Goal: Transaction & Acquisition: Purchase product/service

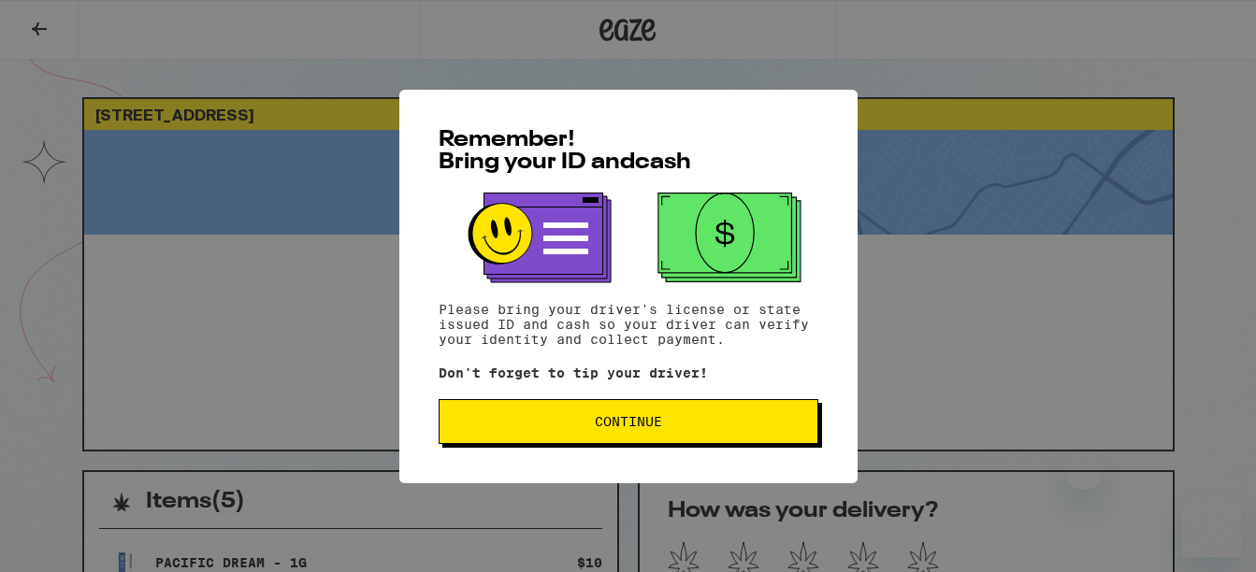
click at [225, 38] on div "Remember! Bring your ID and cash Please bring your driver's license or state is…" at bounding box center [628, 286] width 1256 height 572
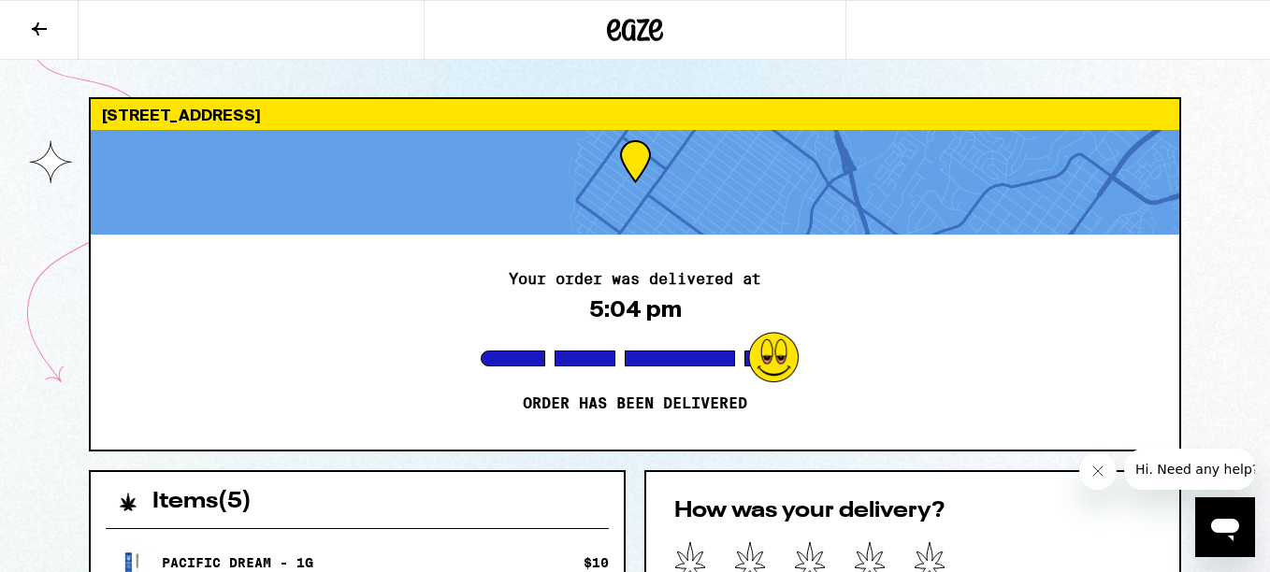
click at [36, 31] on icon at bounding box center [39, 29] width 22 height 22
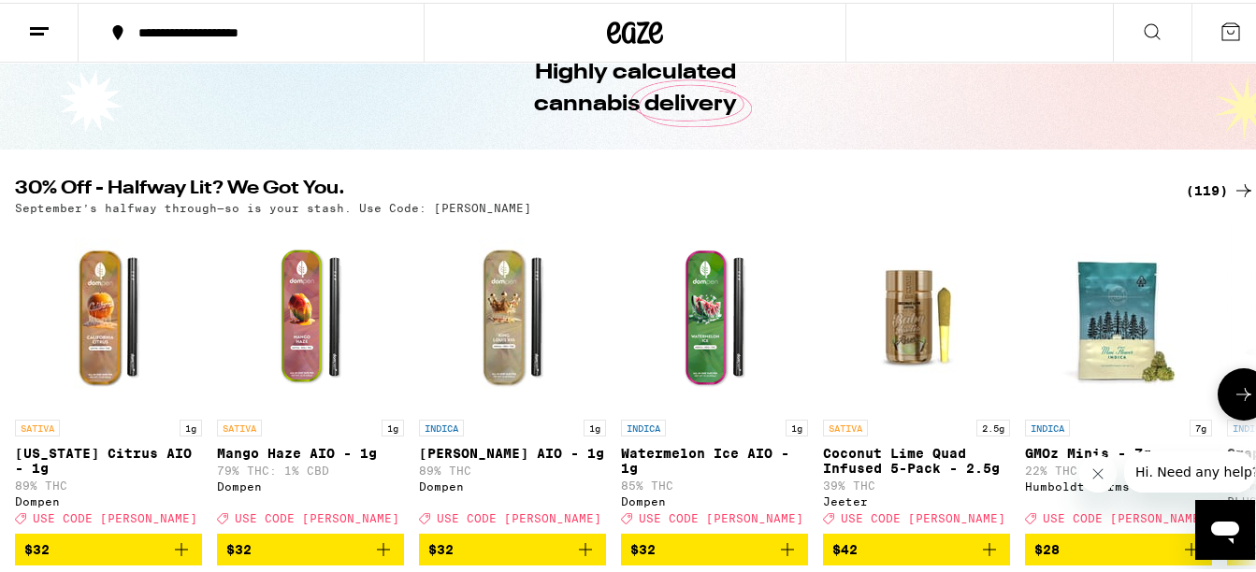
scroll to position [187, 0]
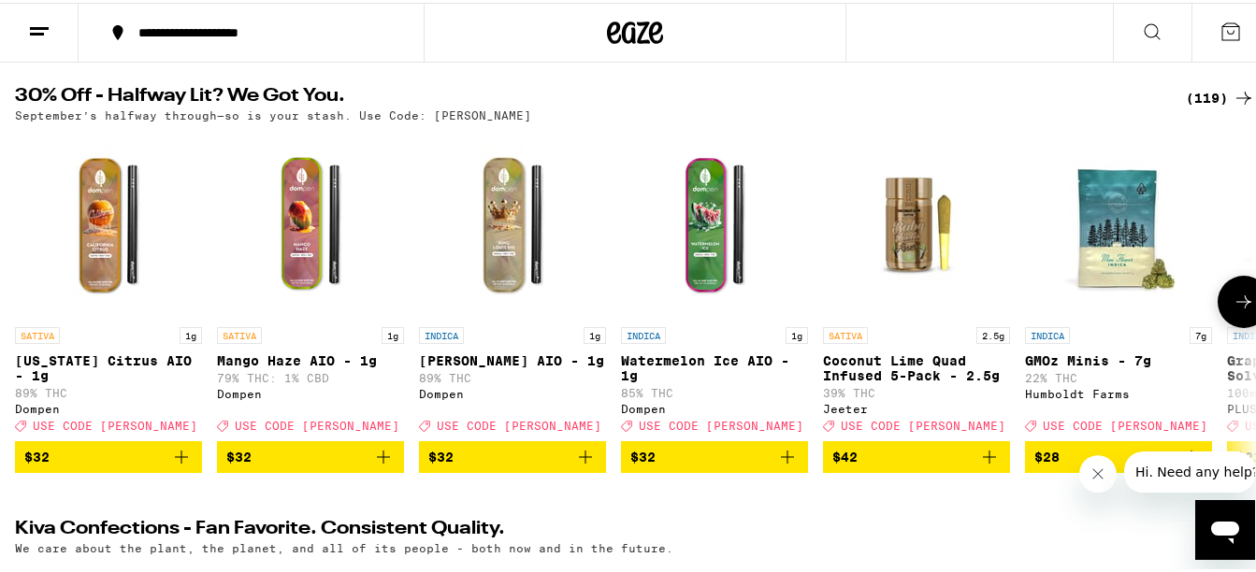
click at [939, 466] on span "$42" at bounding box center [916, 454] width 168 height 22
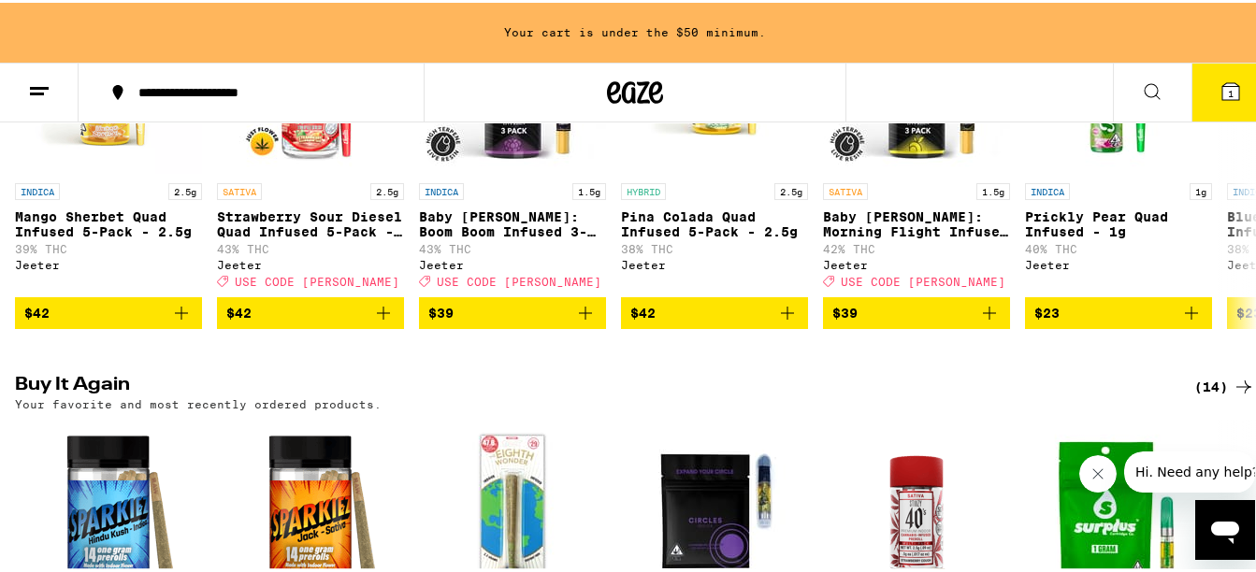
scroll to position [1556, 0]
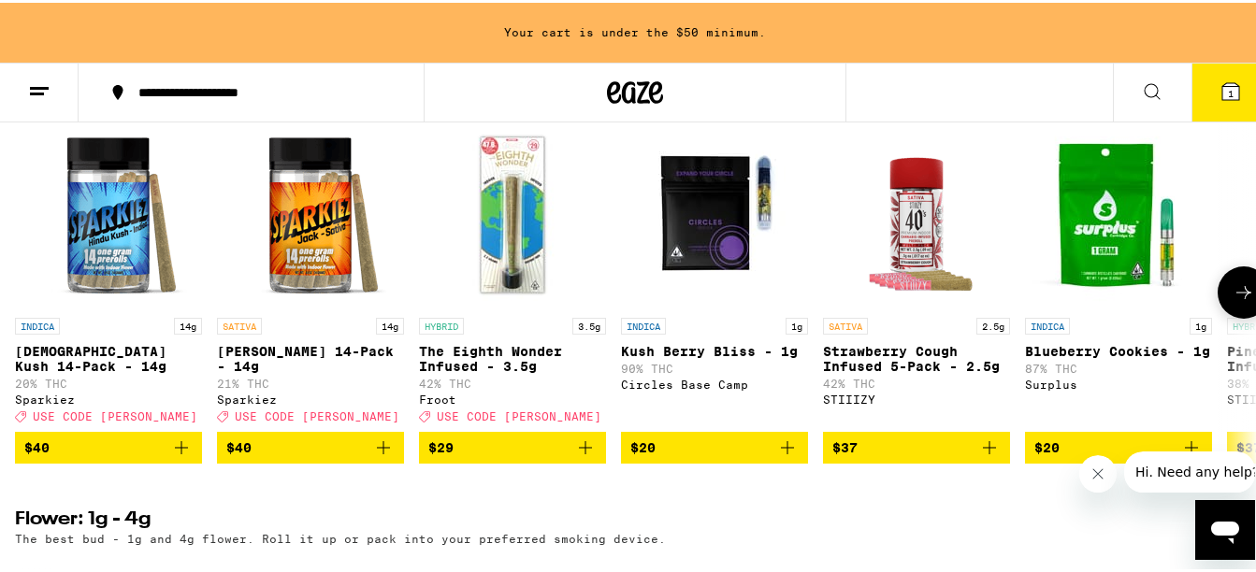
drag, startPoint x: 299, startPoint y: 506, endPoint x: 582, endPoint y: 445, distance: 289.7
click at [299, 456] on span "$40" at bounding box center [310, 445] width 168 height 22
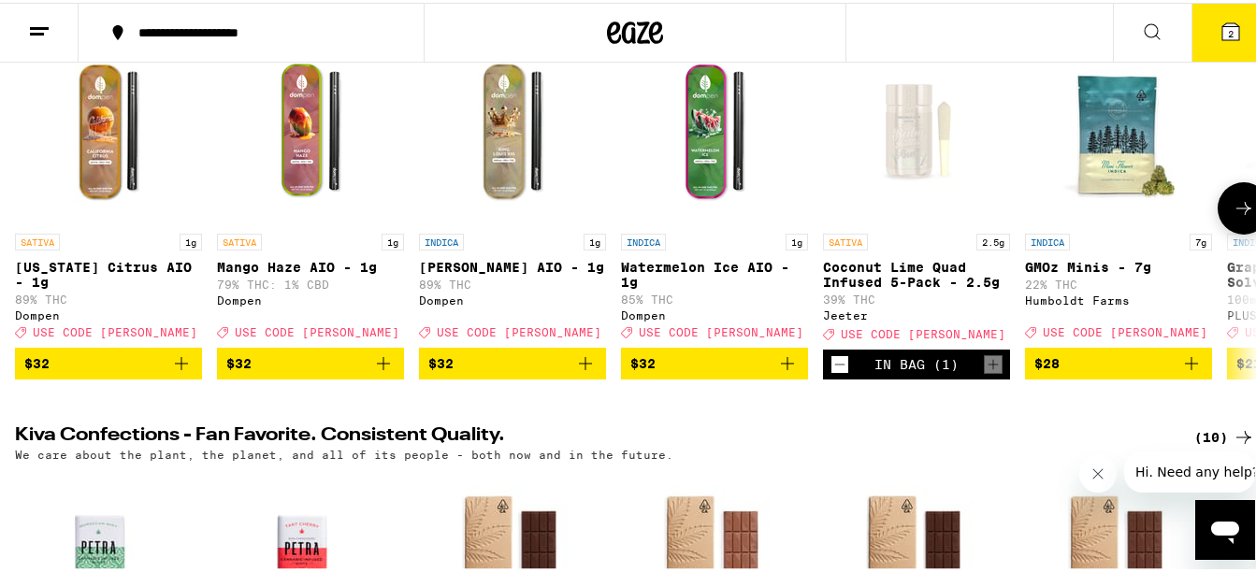
scroll to position [187, 0]
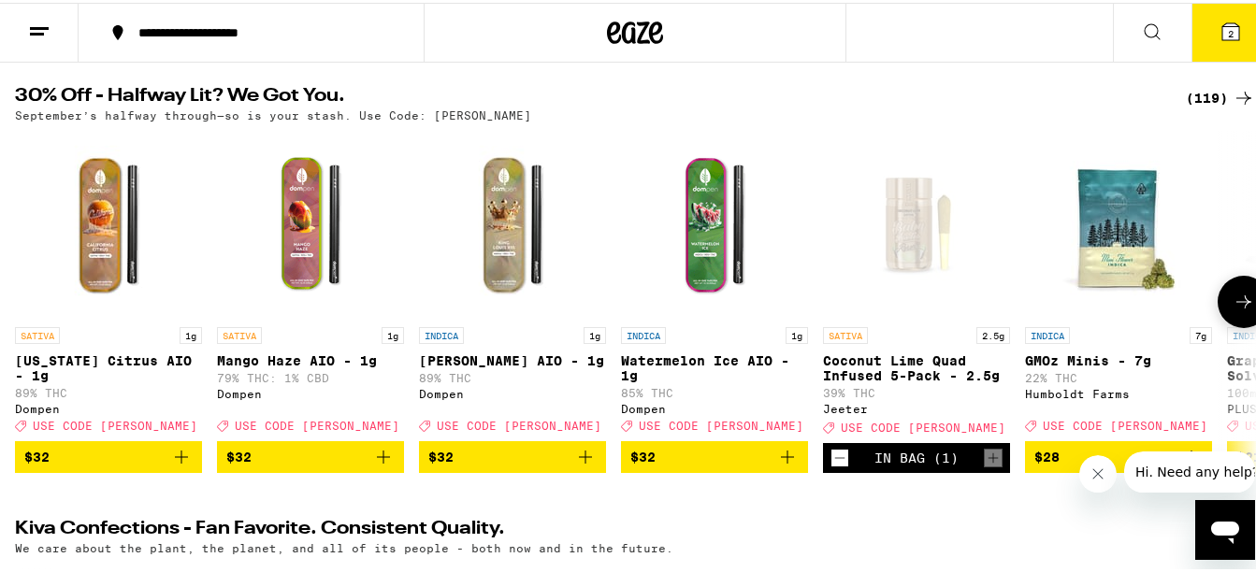
click at [1232, 310] on icon at bounding box center [1243, 299] width 22 height 22
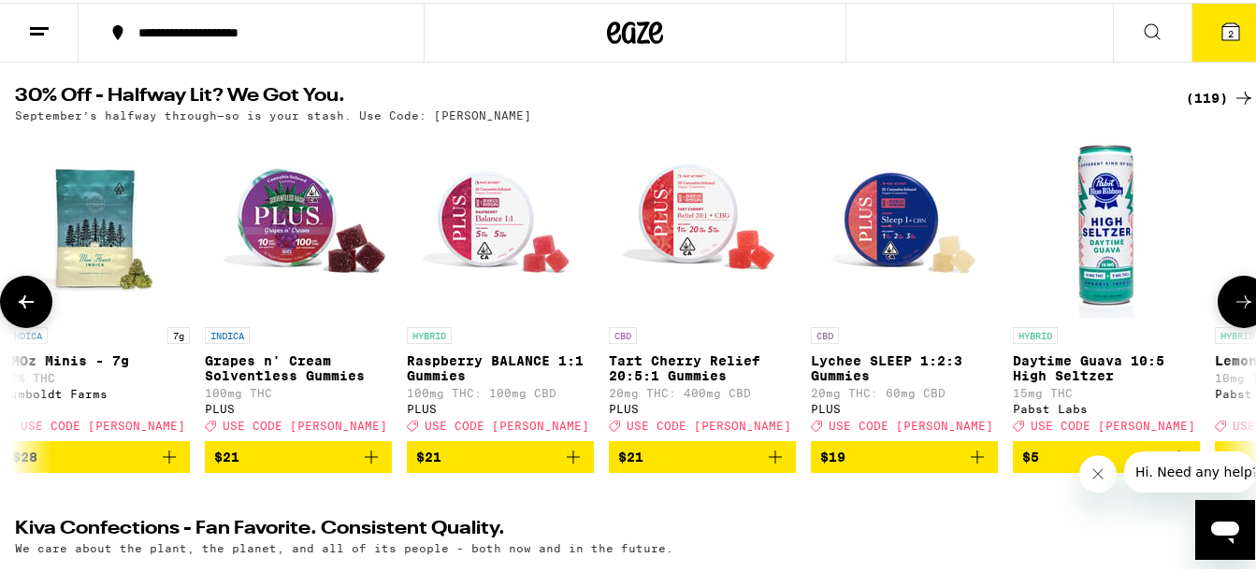
click at [1217, 308] on button at bounding box center [1243, 299] width 52 height 52
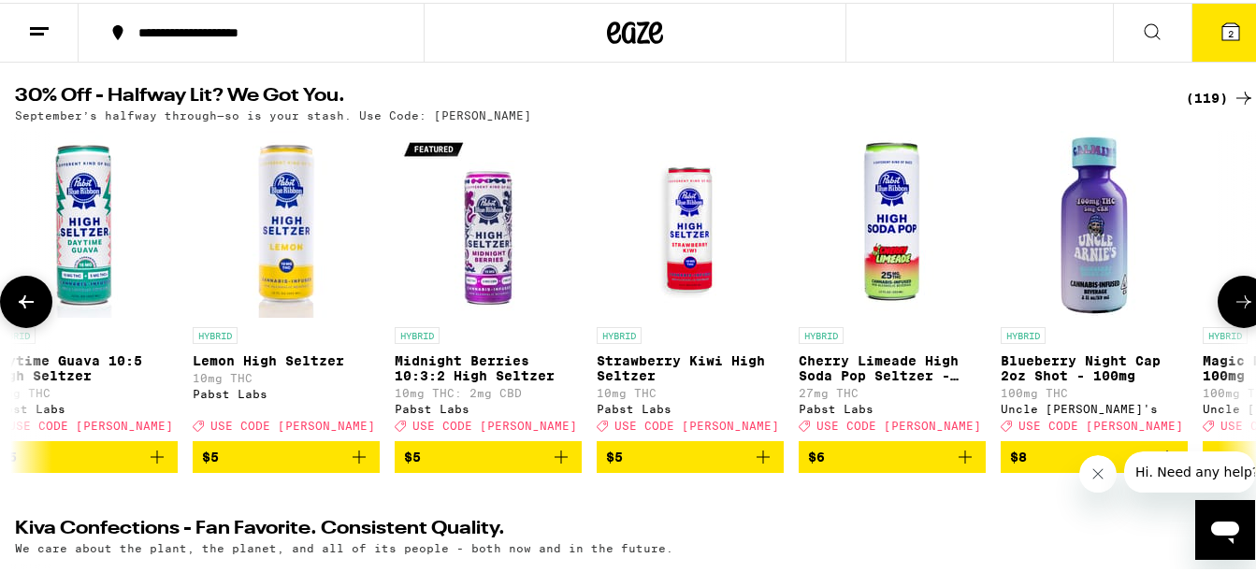
click at [1217, 308] on button at bounding box center [1243, 299] width 52 height 52
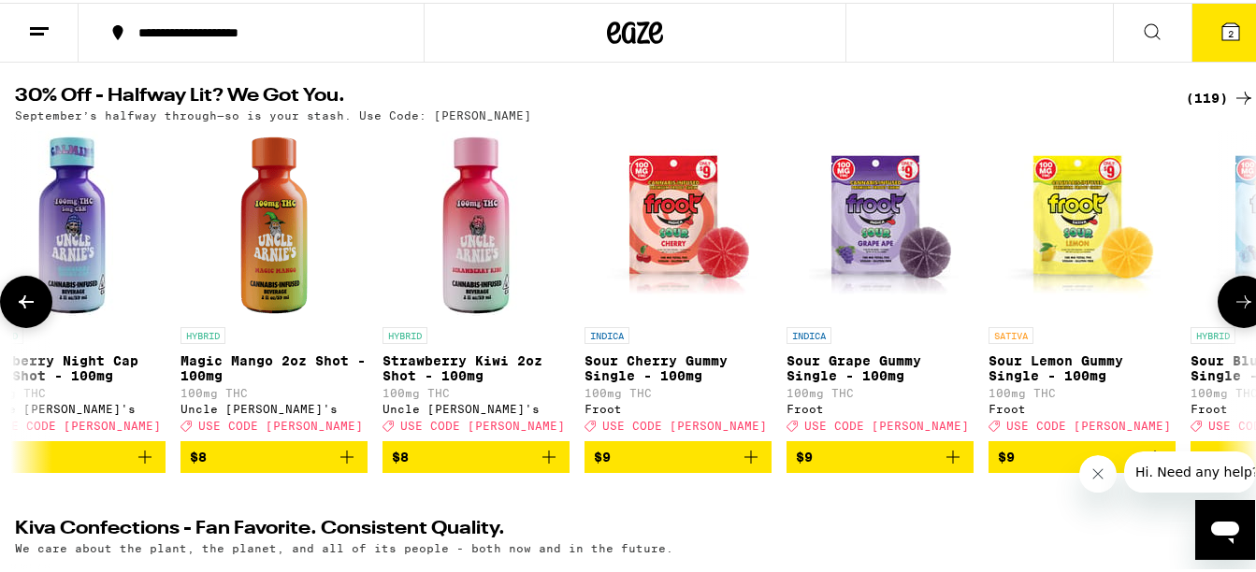
click at [1217, 308] on button at bounding box center [1243, 299] width 52 height 52
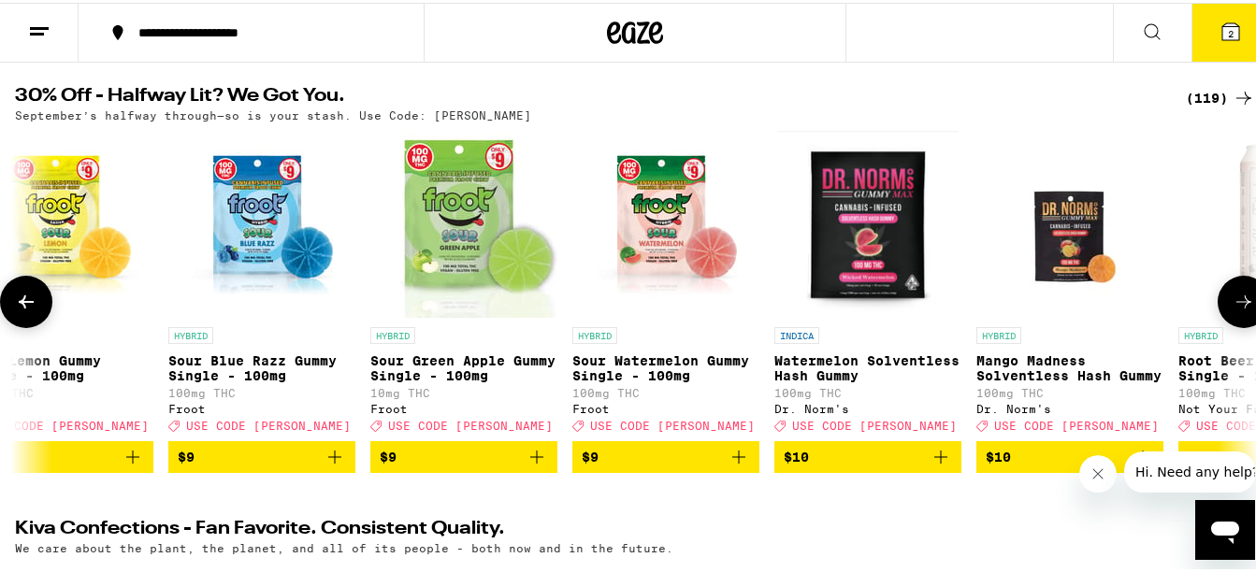
click at [1217, 308] on button at bounding box center [1243, 299] width 52 height 52
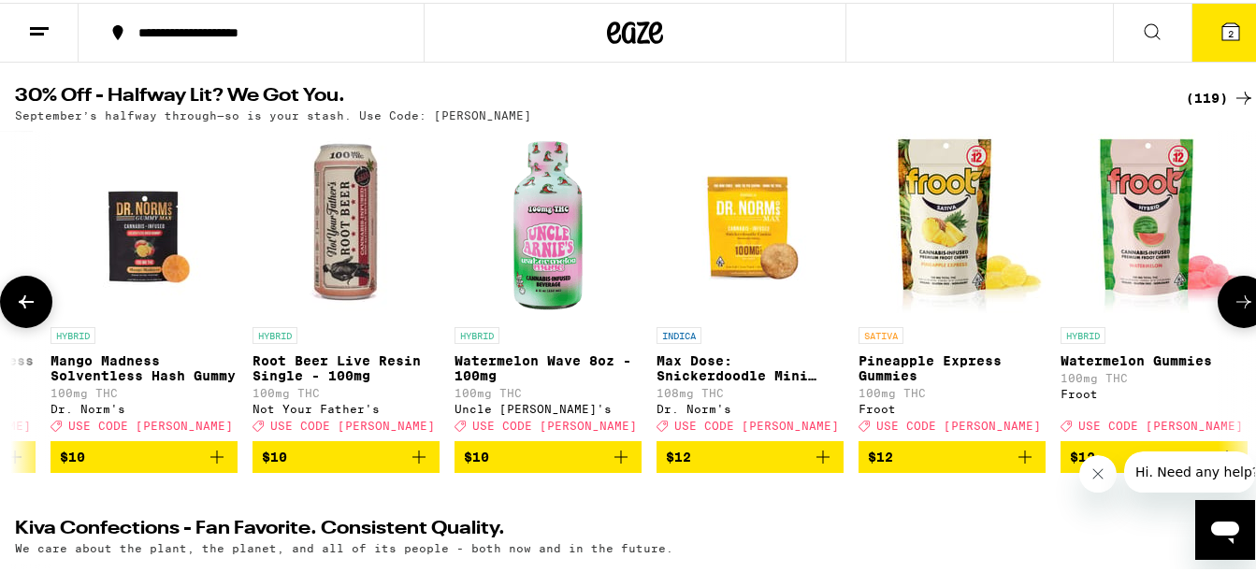
scroll to position [0, 5109]
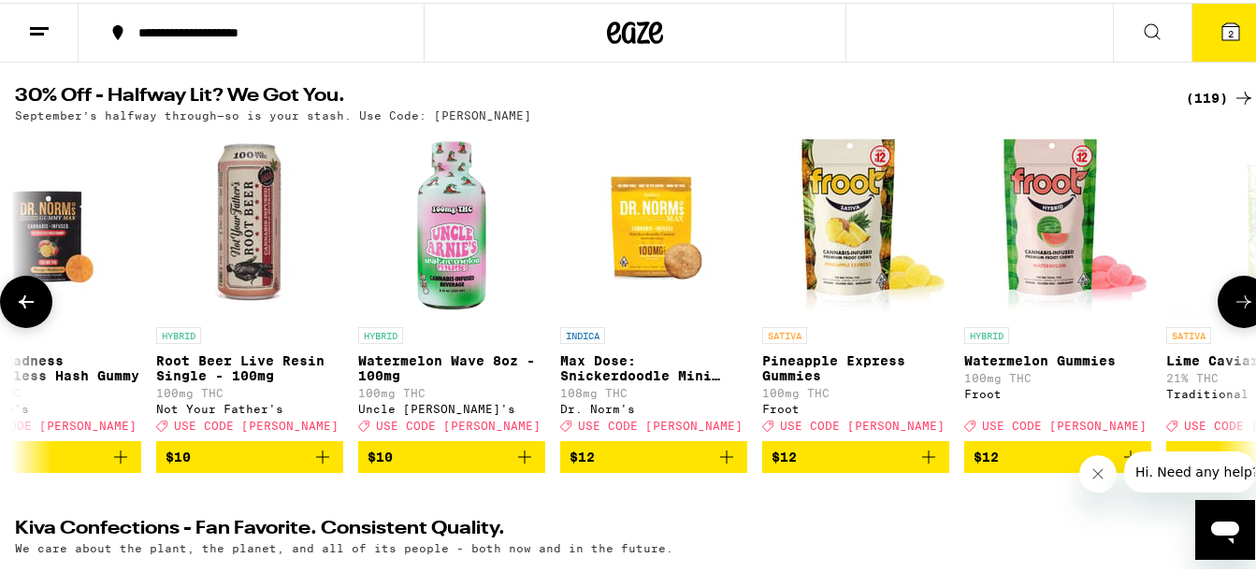
click at [1217, 308] on button at bounding box center [1243, 299] width 52 height 52
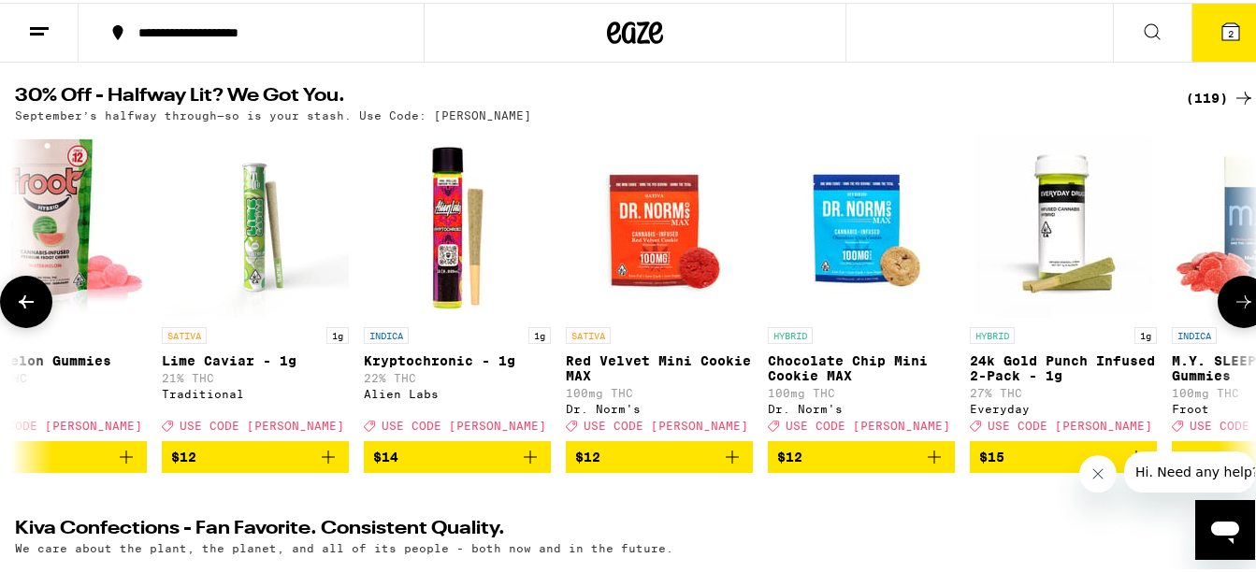
scroll to position [0, 6131]
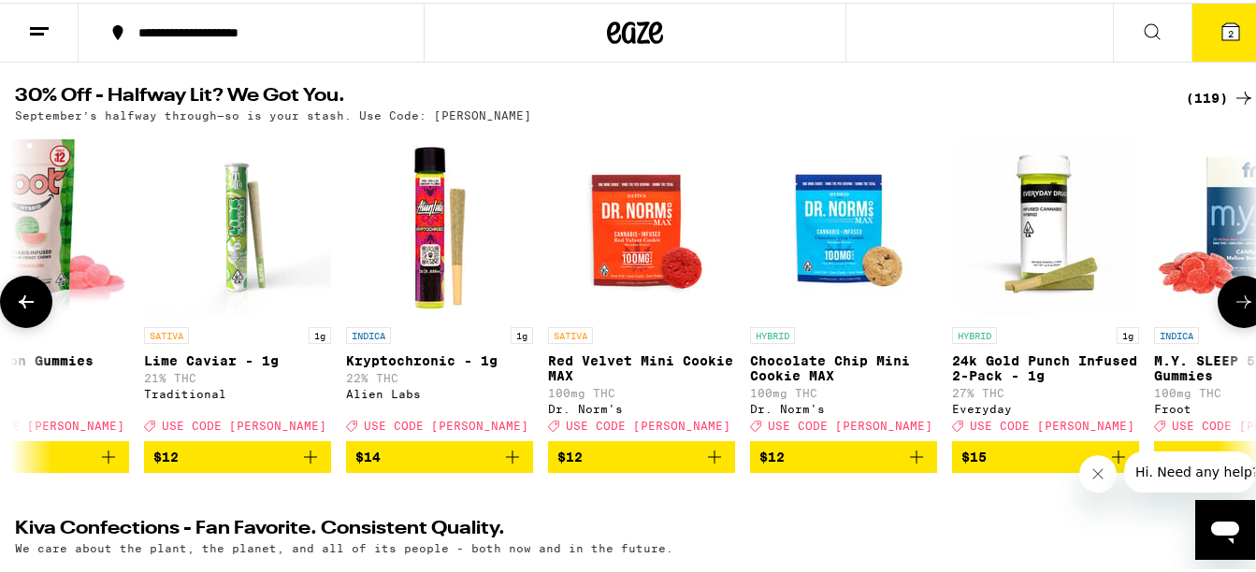
click at [1217, 309] on button at bounding box center [1243, 299] width 52 height 52
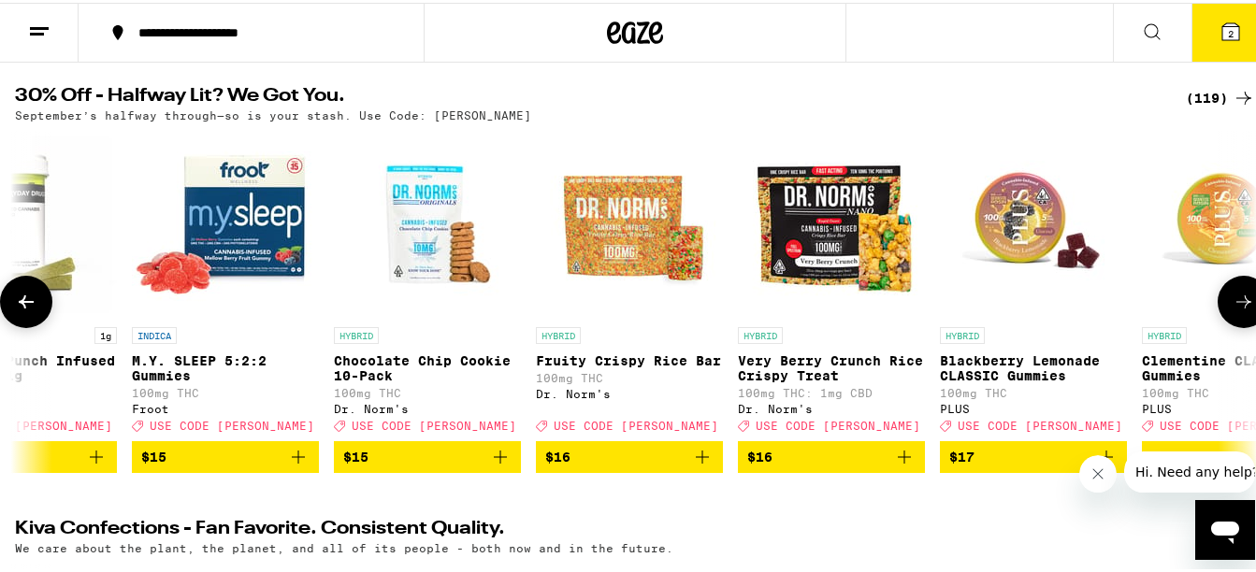
click at [1217, 309] on button at bounding box center [1243, 299] width 52 height 52
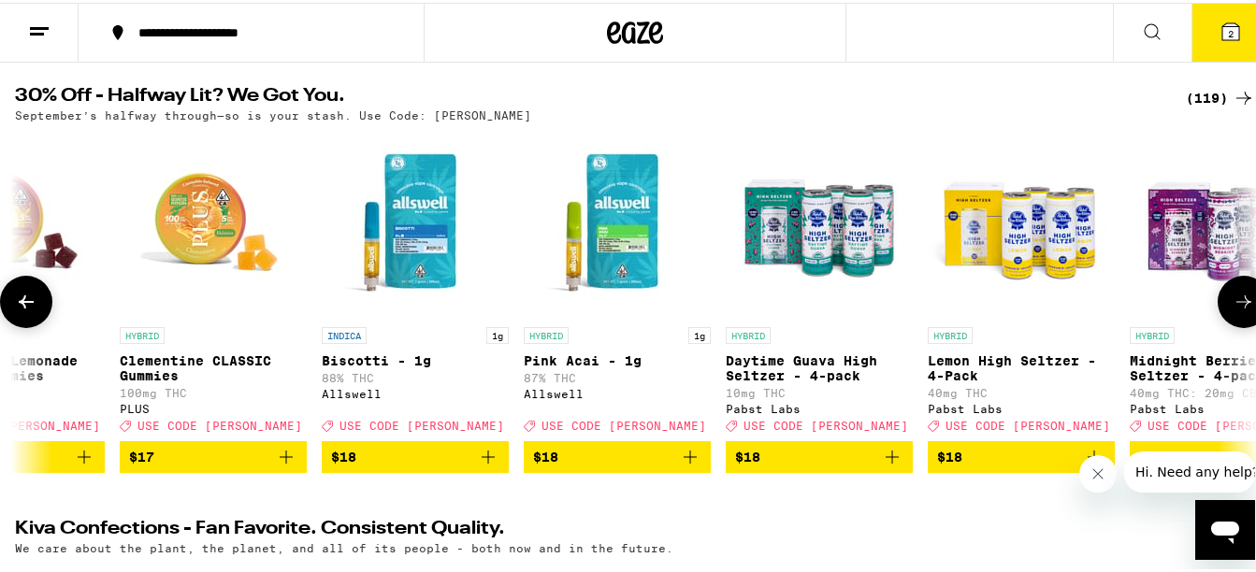
click at [1217, 309] on button at bounding box center [1243, 299] width 52 height 52
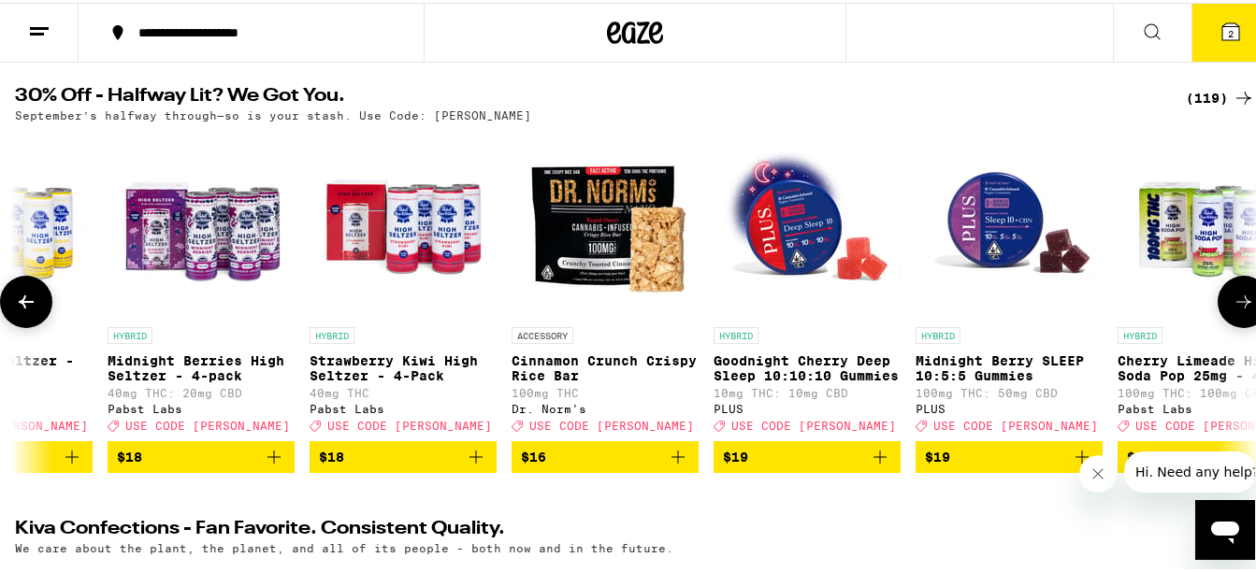
click at [1217, 309] on button at bounding box center [1243, 299] width 52 height 52
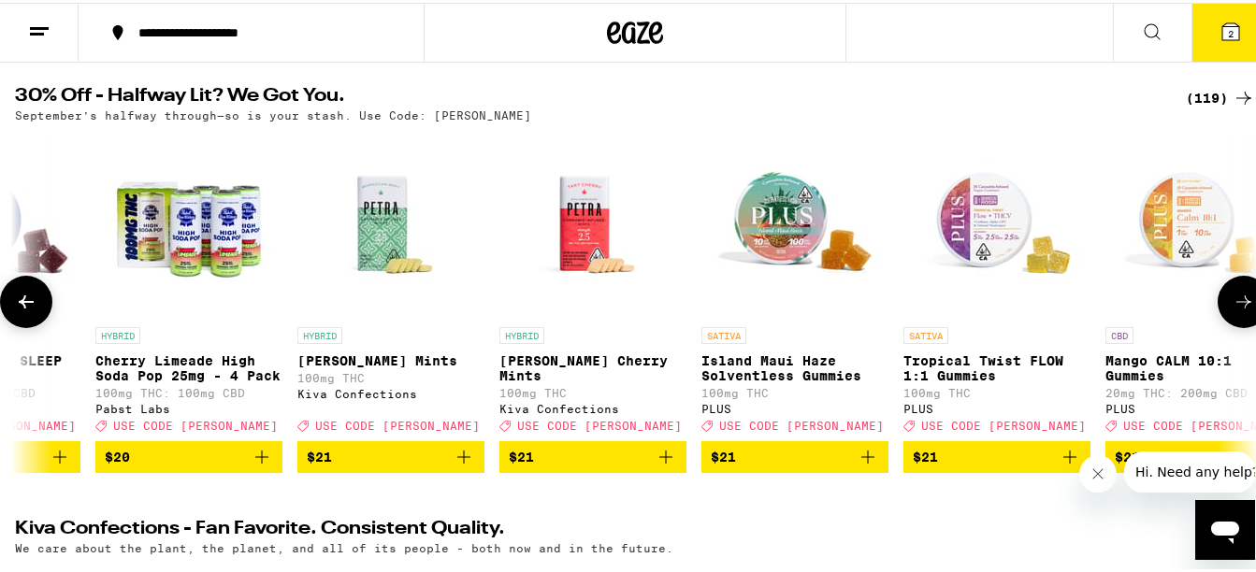
click at [1217, 309] on button at bounding box center [1243, 299] width 52 height 52
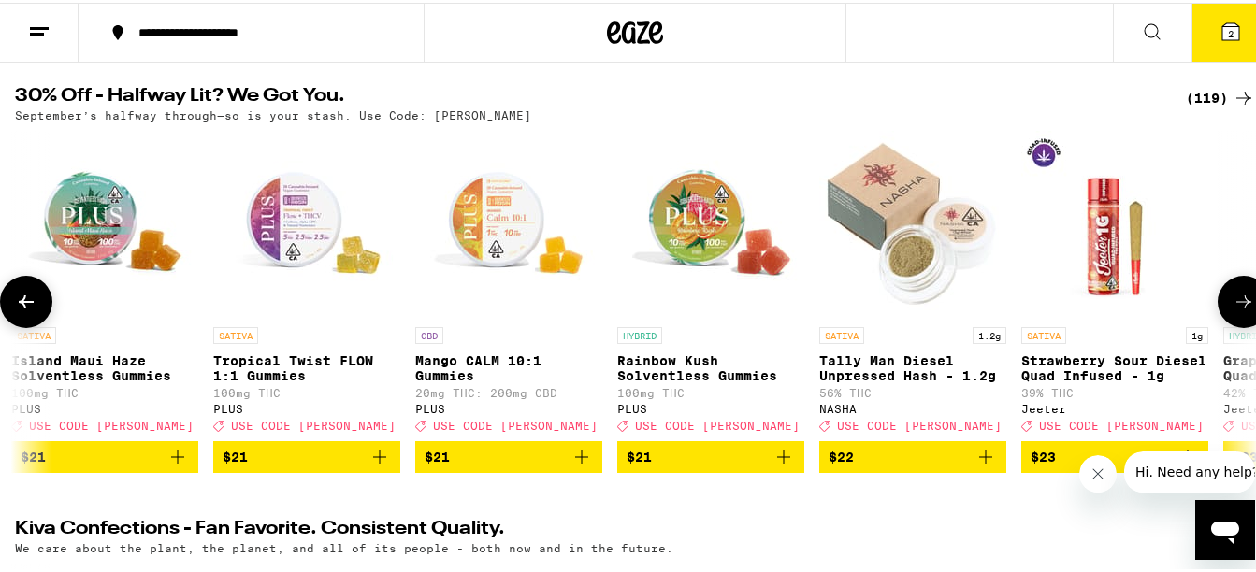
scroll to position [0, 11240]
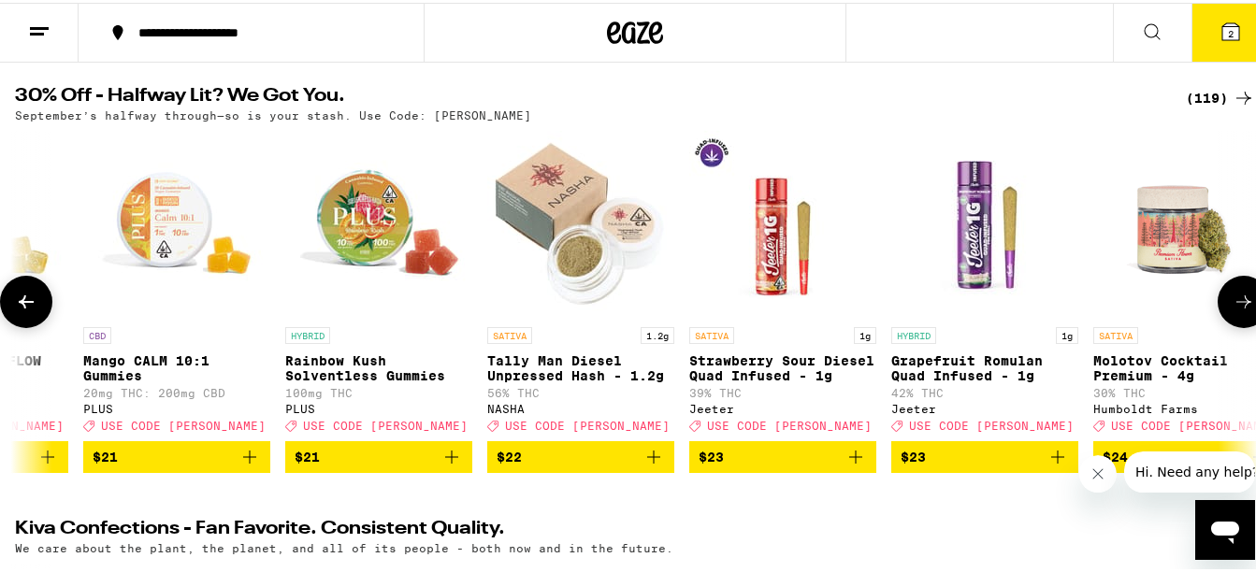
click at [1217, 309] on button at bounding box center [1243, 299] width 52 height 52
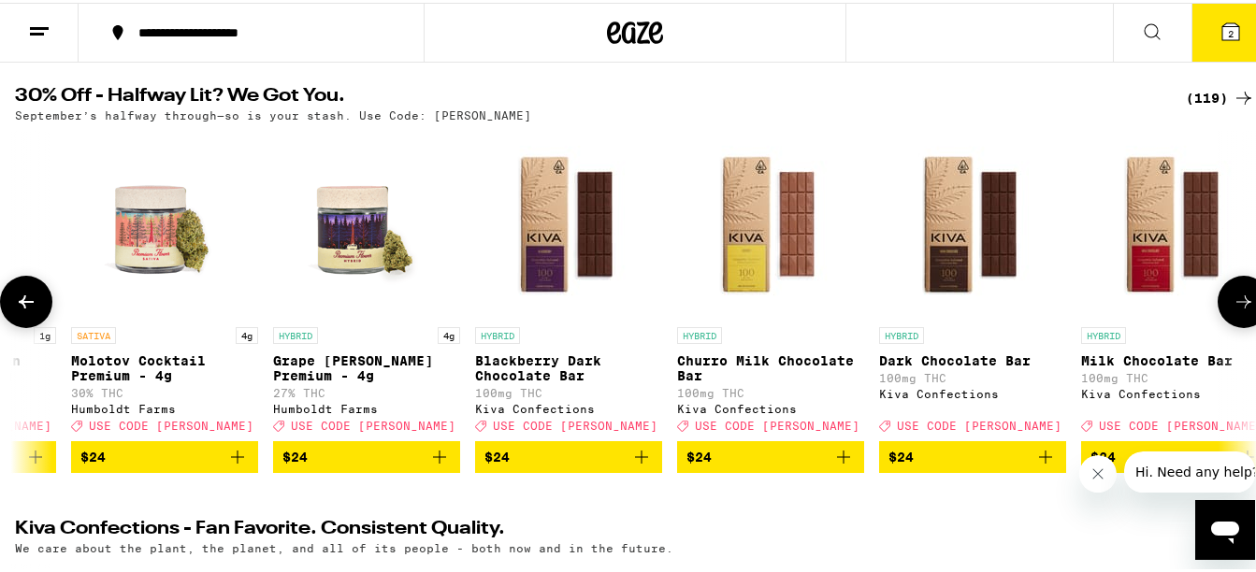
click at [1217, 309] on button at bounding box center [1243, 299] width 52 height 52
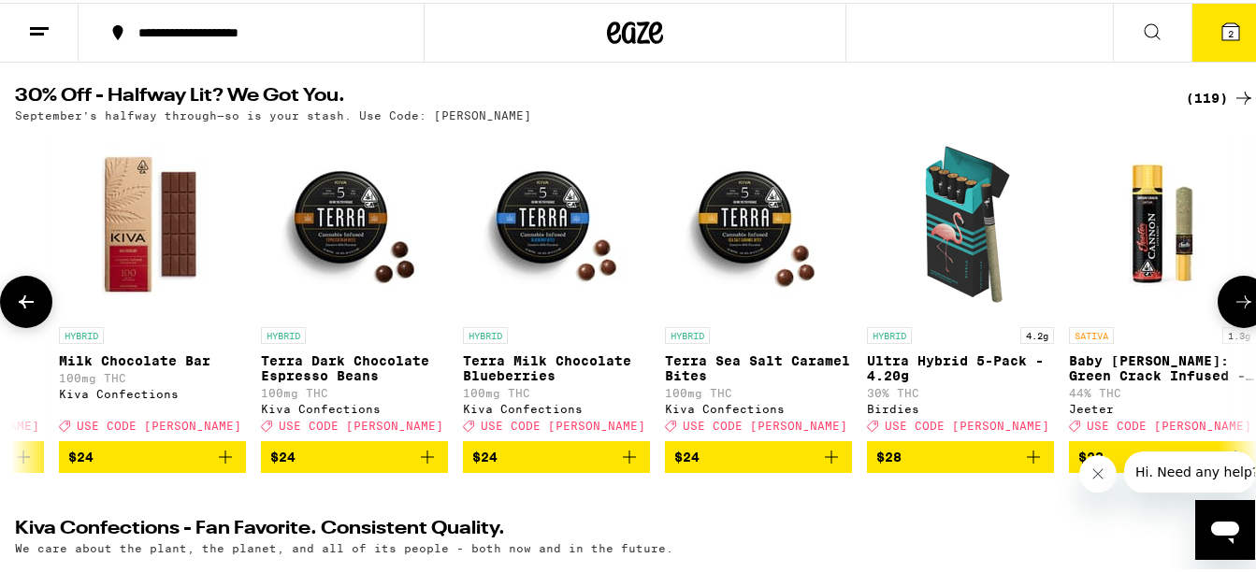
click at [1217, 309] on button at bounding box center [1243, 299] width 52 height 52
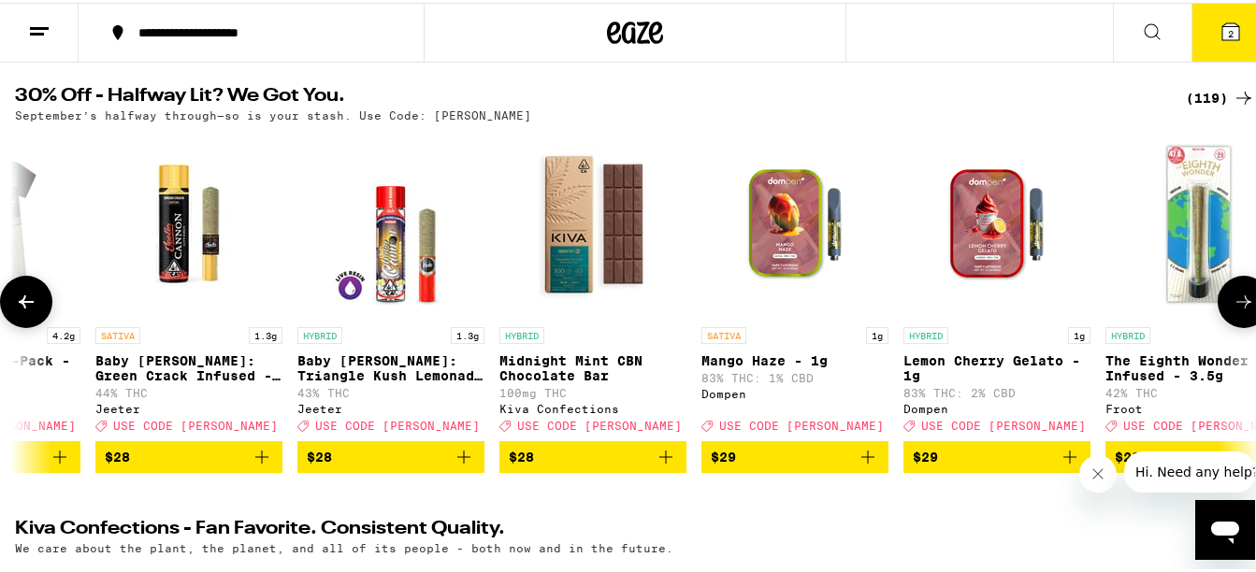
scroll to position [0, 14306]
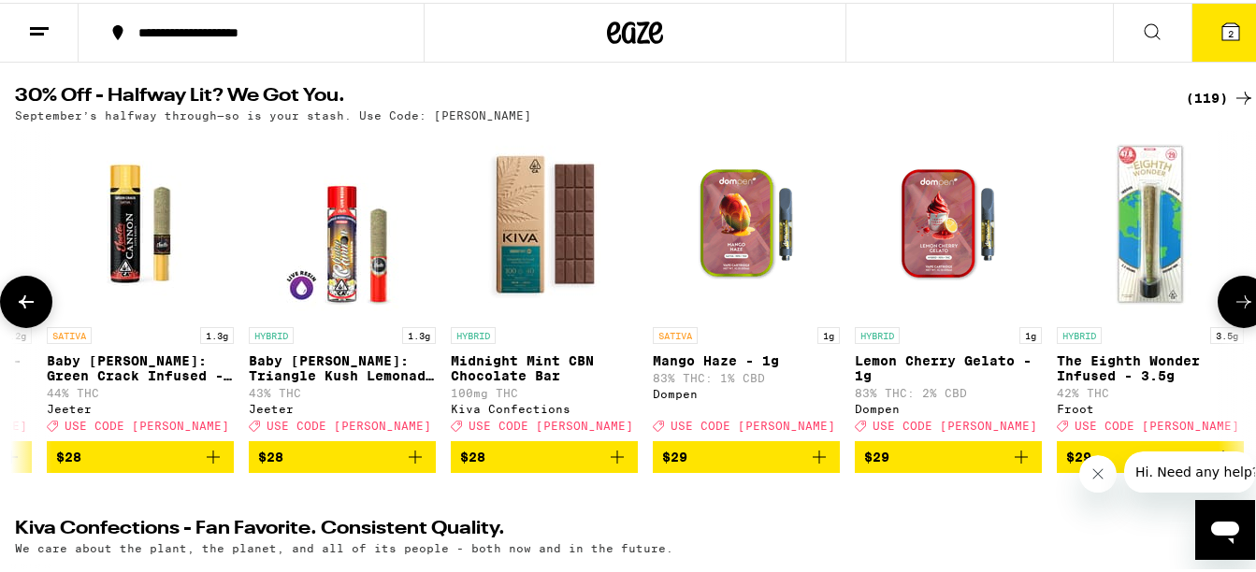
click at [1232, 309] on icon at bounding box center [1243, 299] width 22 height 22
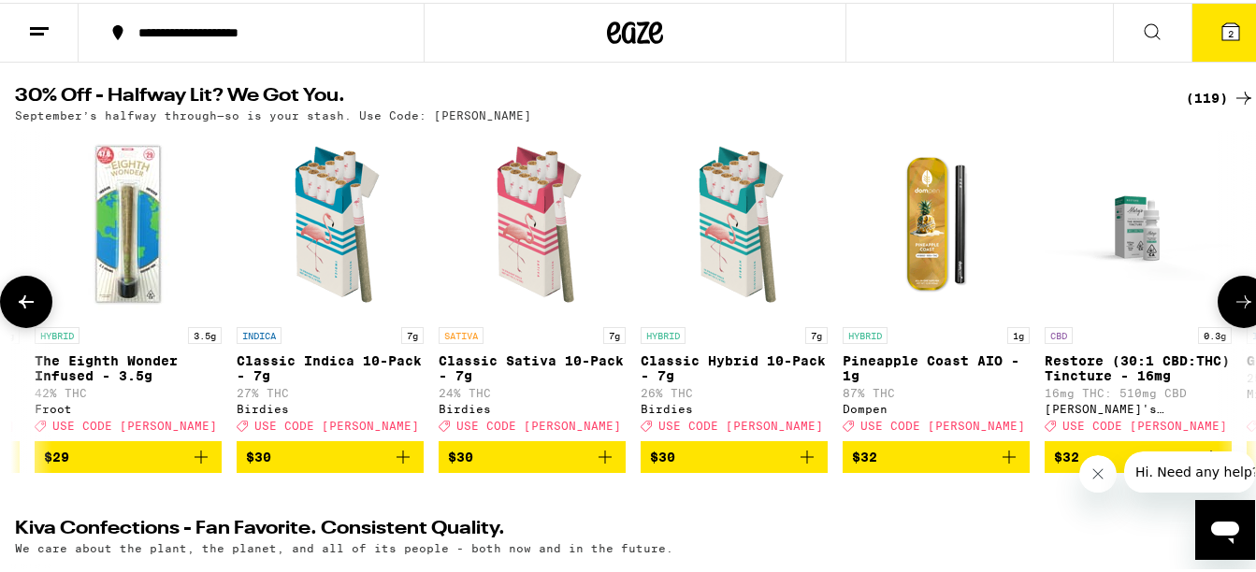
click at [1232, 309] on icon at bounding box center [1243, 299] width 22 height 22
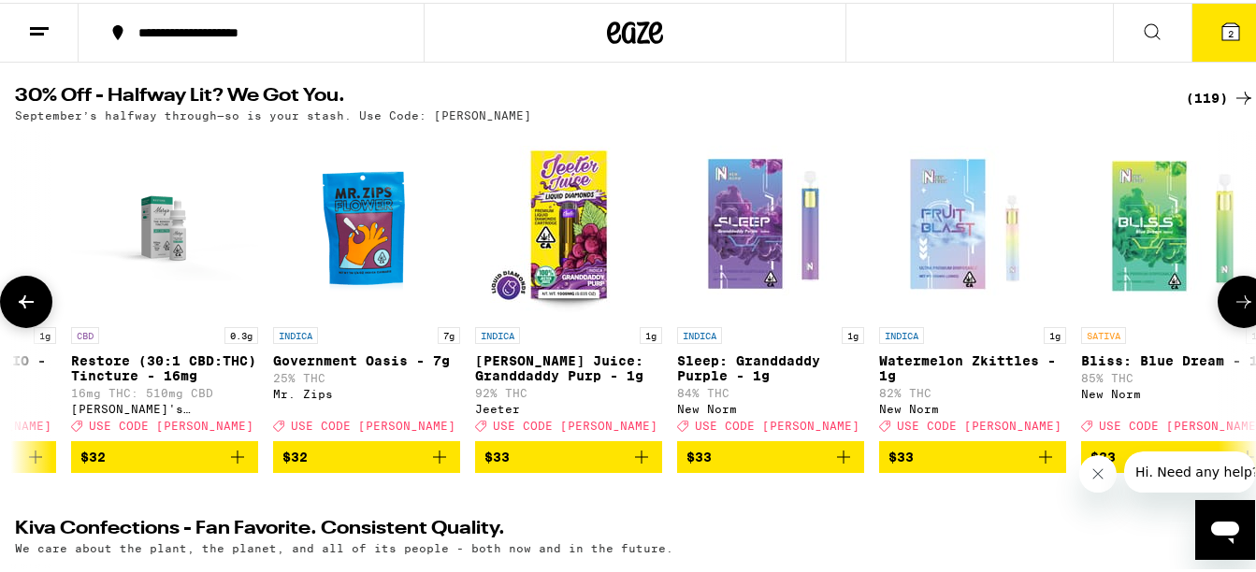
scroll to position [0, 16349]
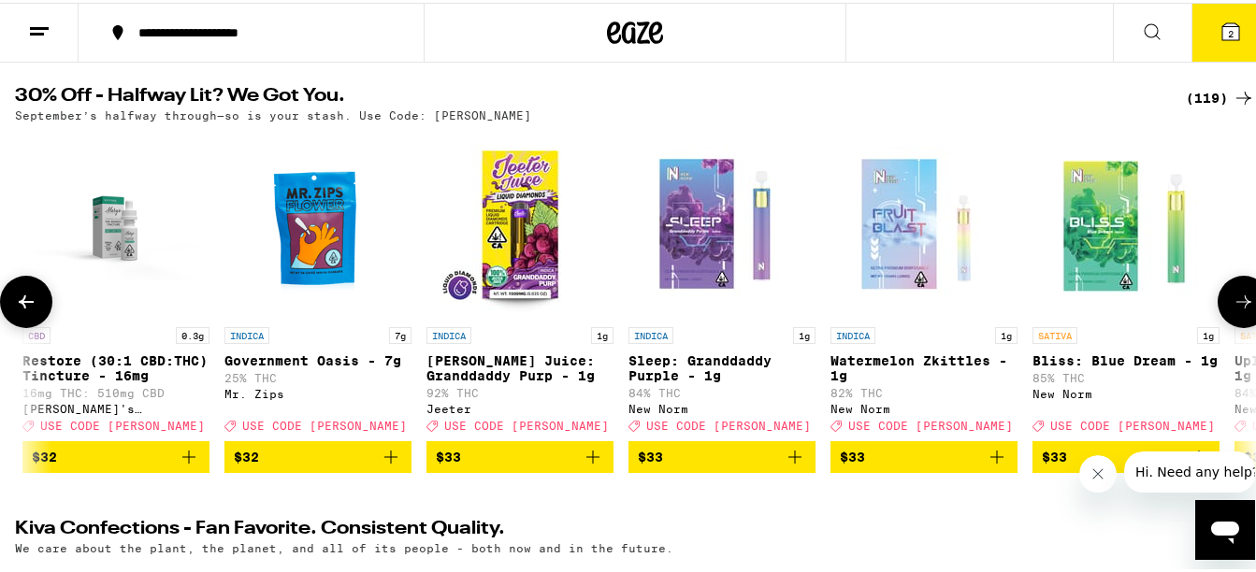
click at [1238, 306] on icon at bounding box center [1243, 299] width 22 height 22
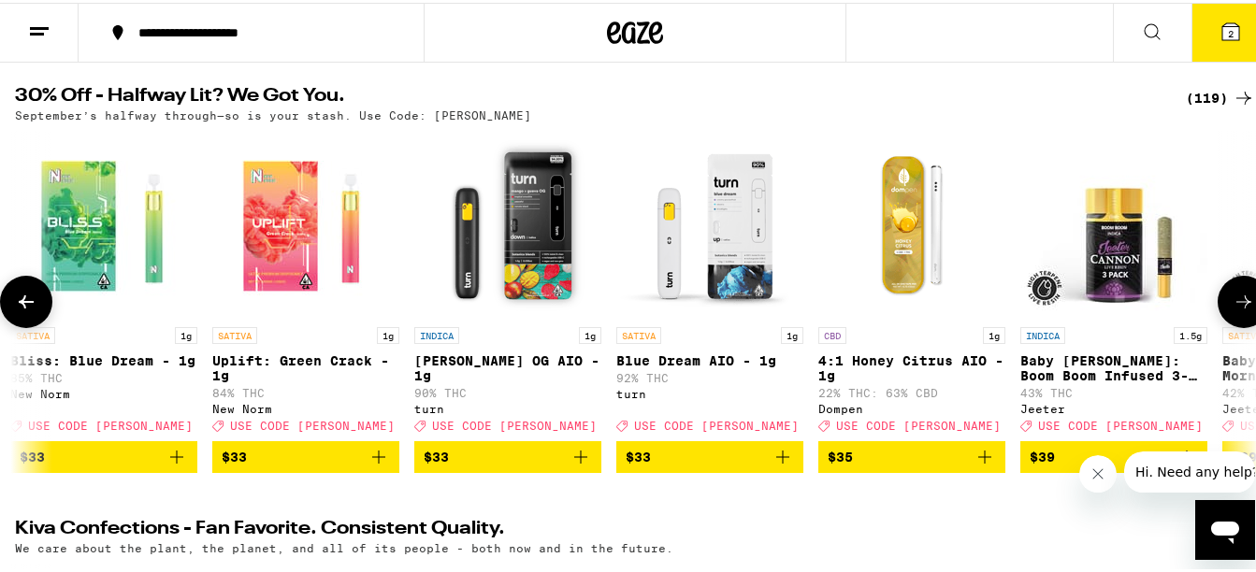
click at [1238, 306] on icon at bounding box center [1243, 299] width 22 height 22
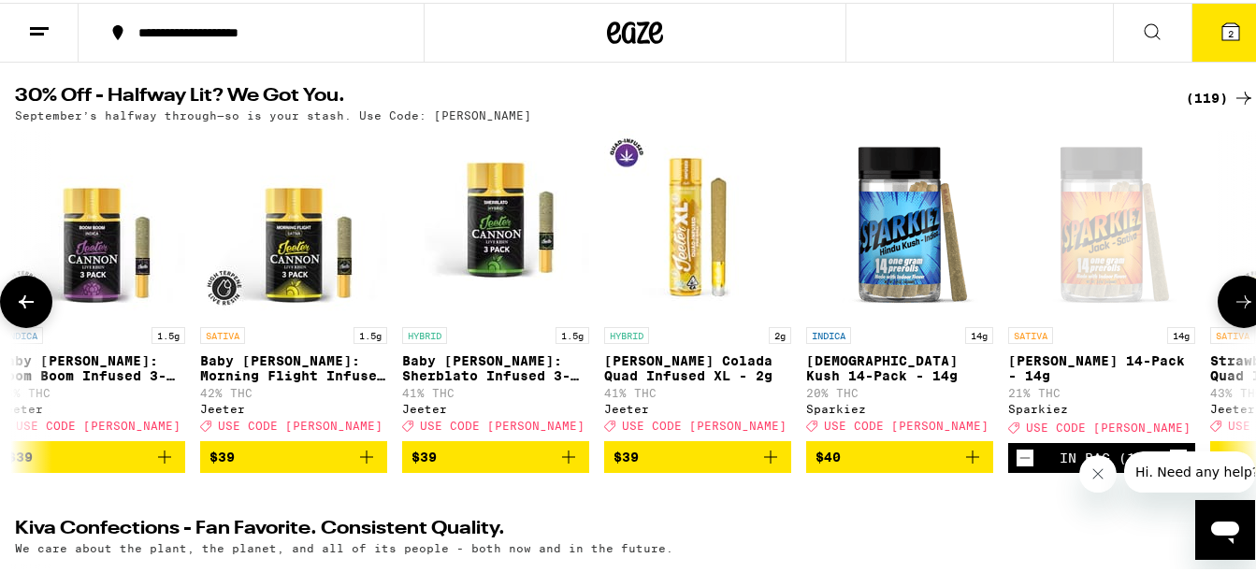
click at [1238, 306] on icon at bounding box center [1243, 299] width 22 height 22
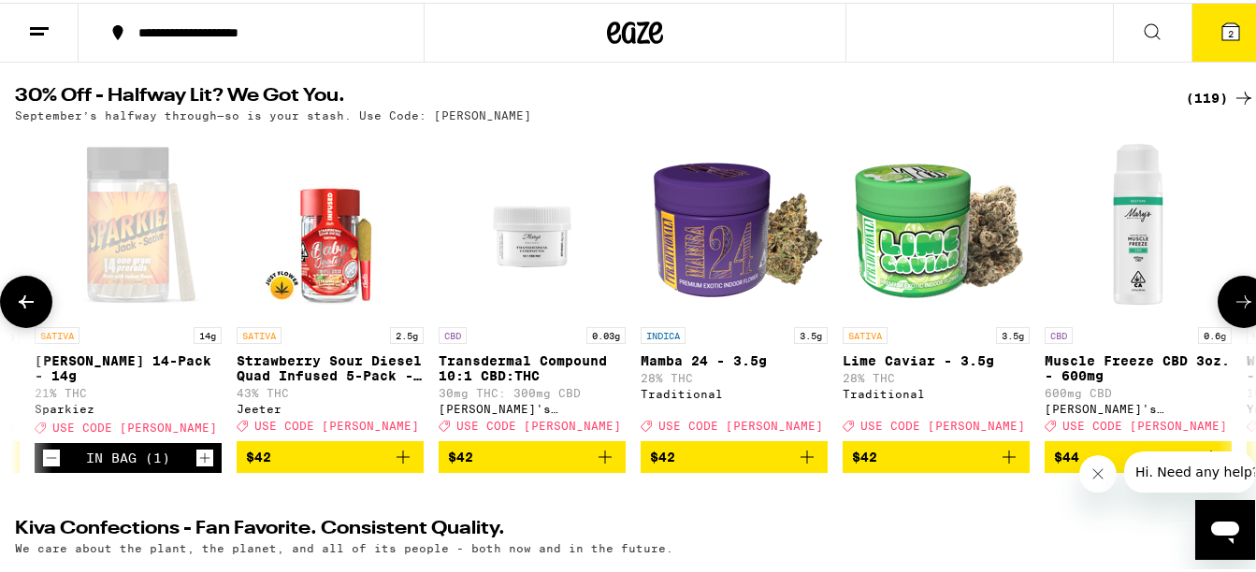
scroll to position [0, 19415]
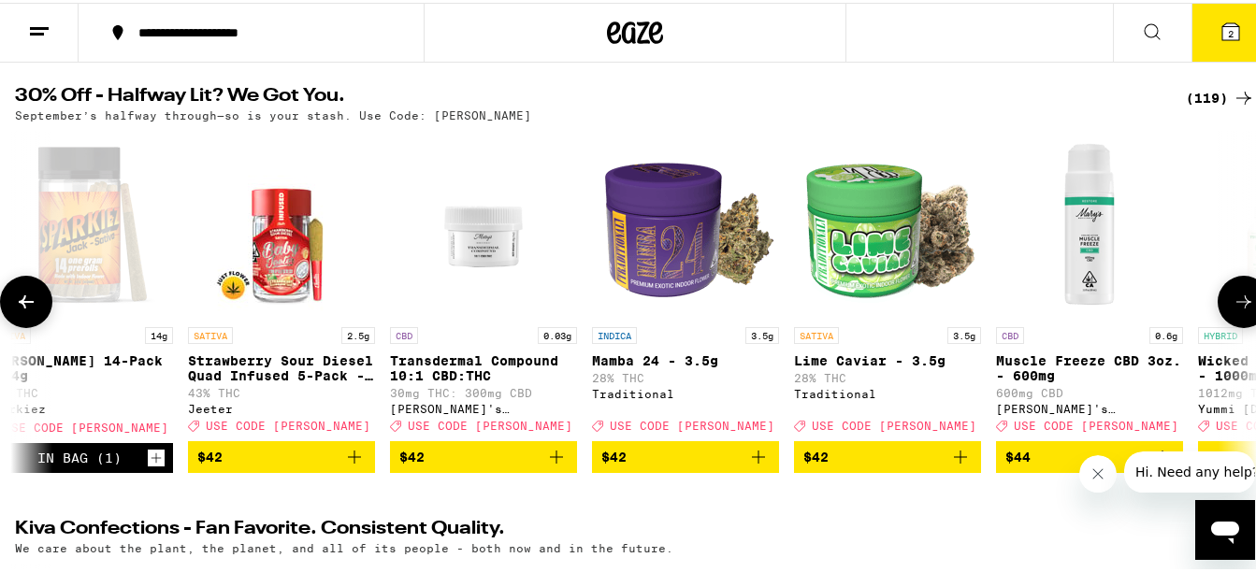
click at [8, 307] on button at bounding box center [26, 299] width 52 height 52
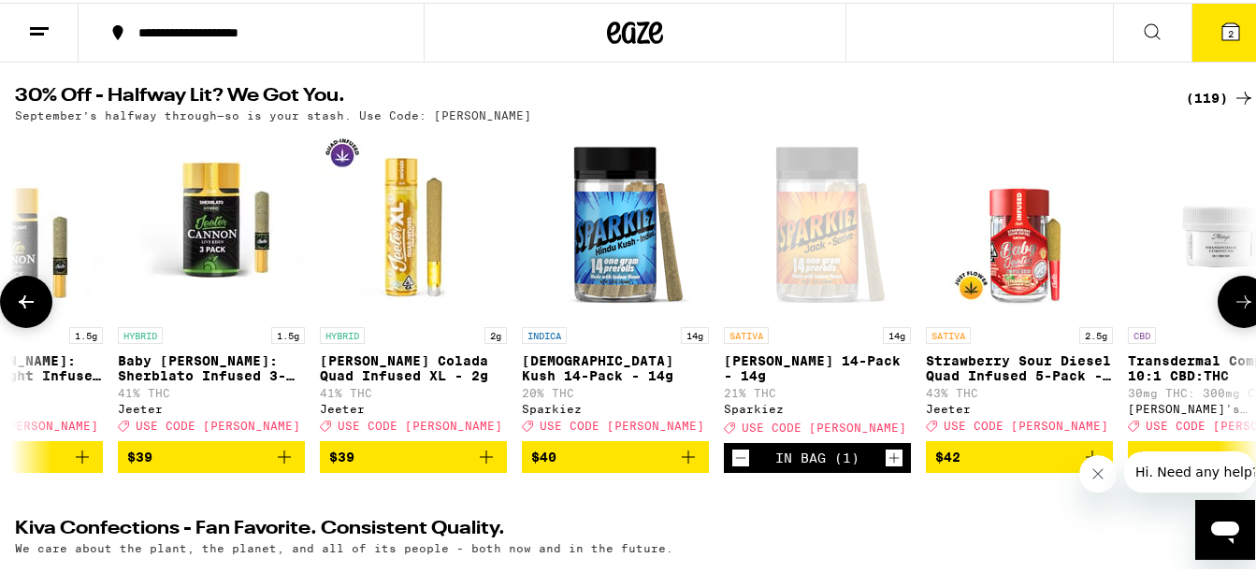
scroll to position [0, 18393]
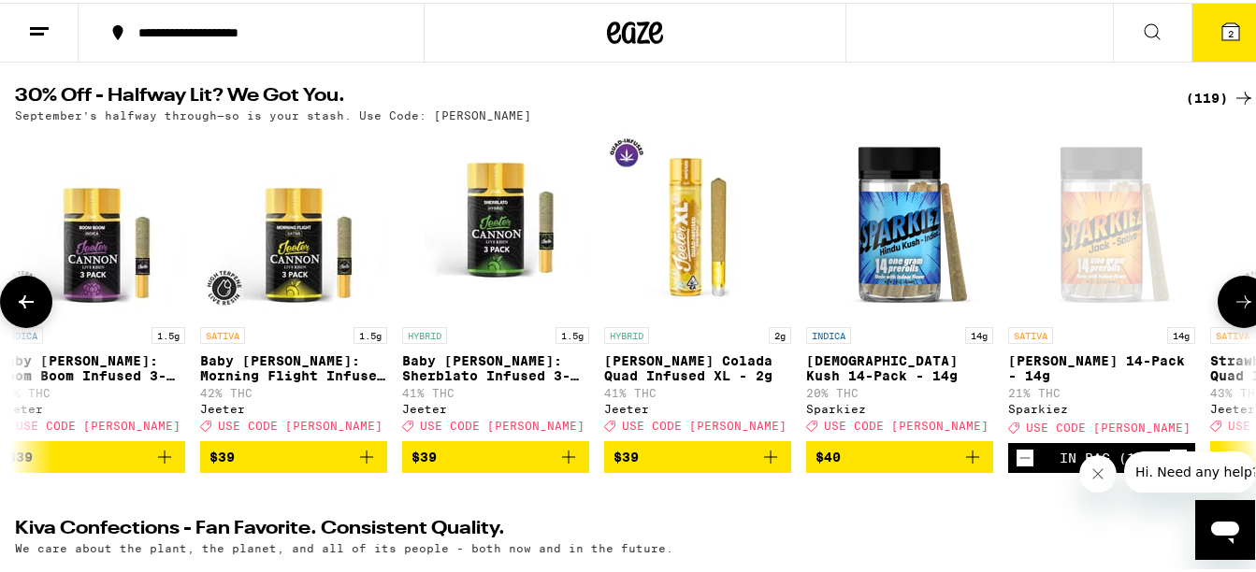
click at [1232, 300] on icon at bounding box center [1243, 299] width 22 height 22
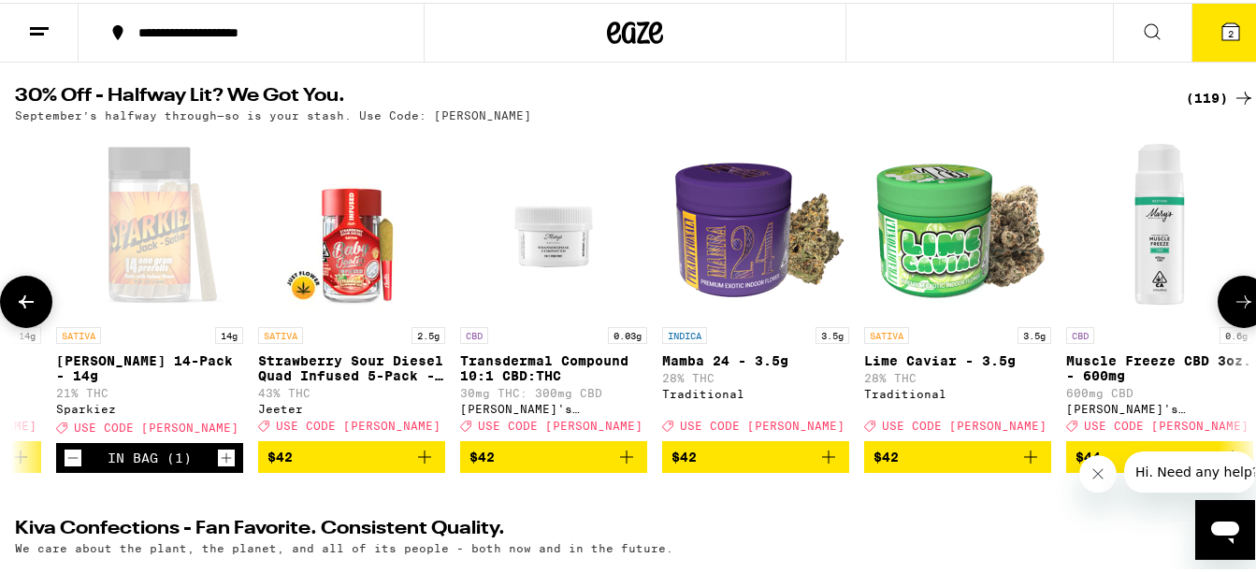
scroll to position [0, 19415]
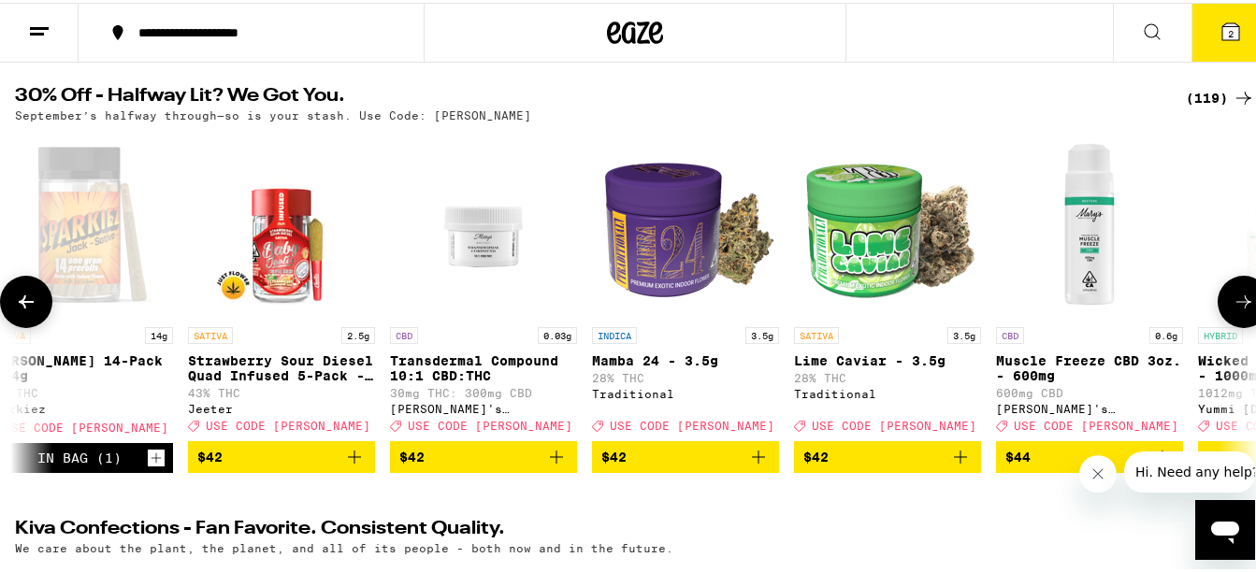
click at [266, 466] on span "$42" at bounding box center [281, 454] width 168 height 22
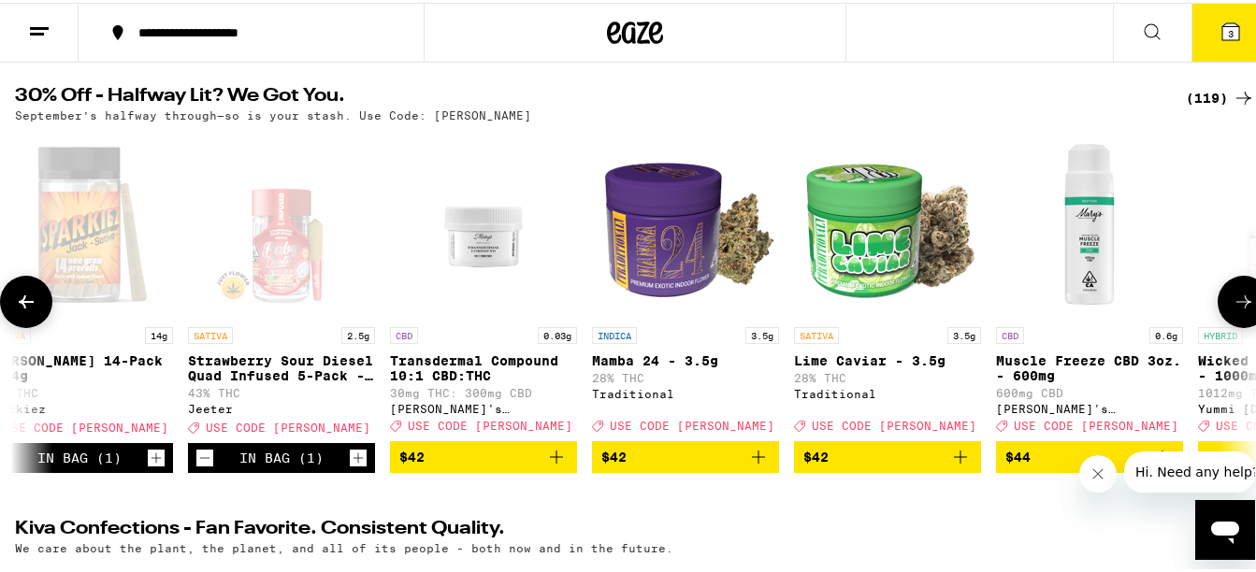
click at [1232, 310] on icon at bounding box center [1243, 299] width 22 height 22
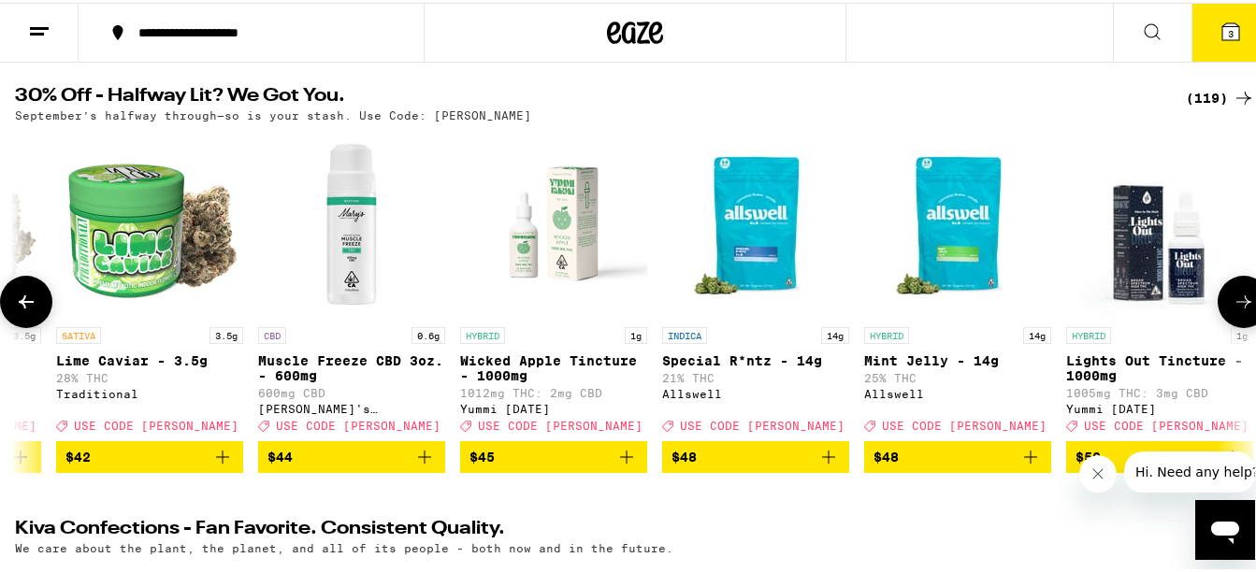
scroll to position [0, 20437]
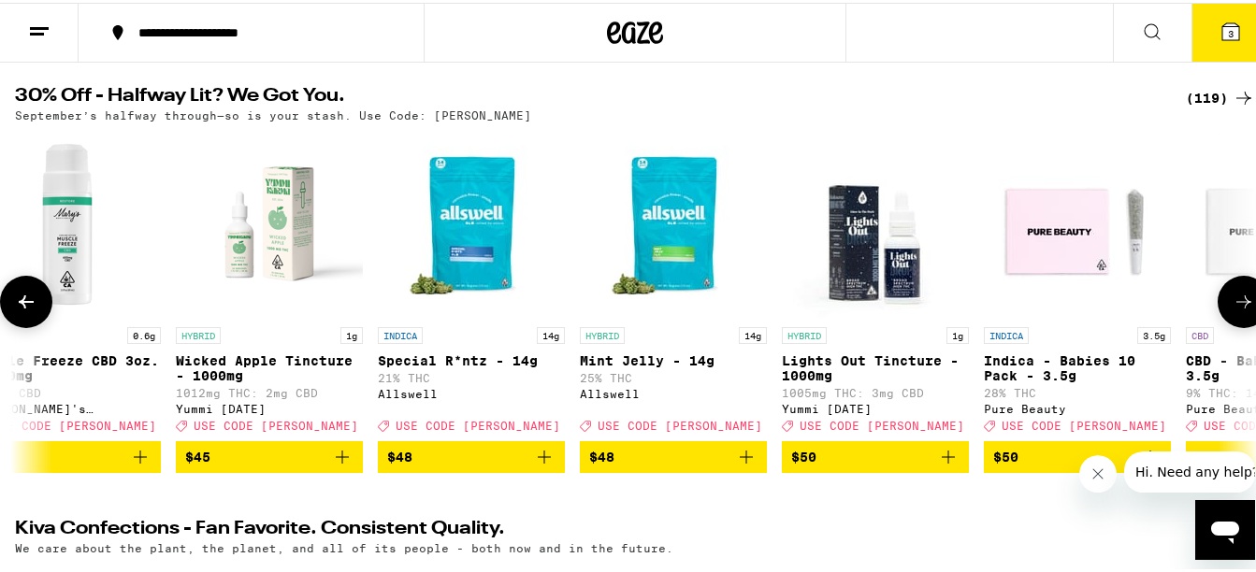
click at [24, 304] on icon at bounding box center [26, 299] width 15 height 13
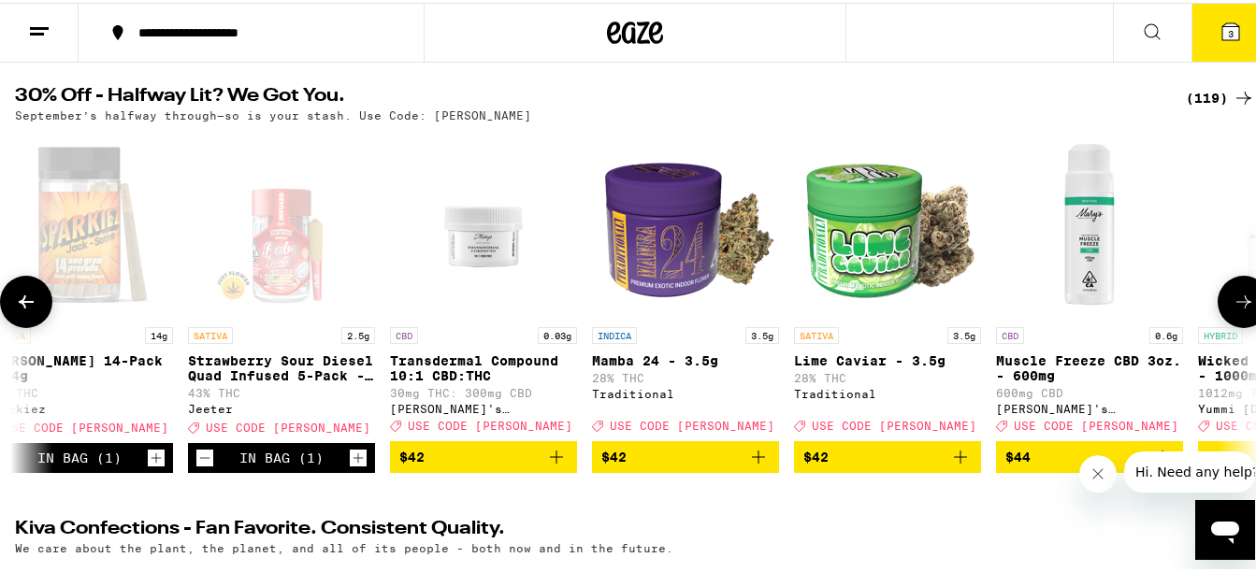
click at [24, 304] on icon at bounding box center [26, 299] width 15 height 13
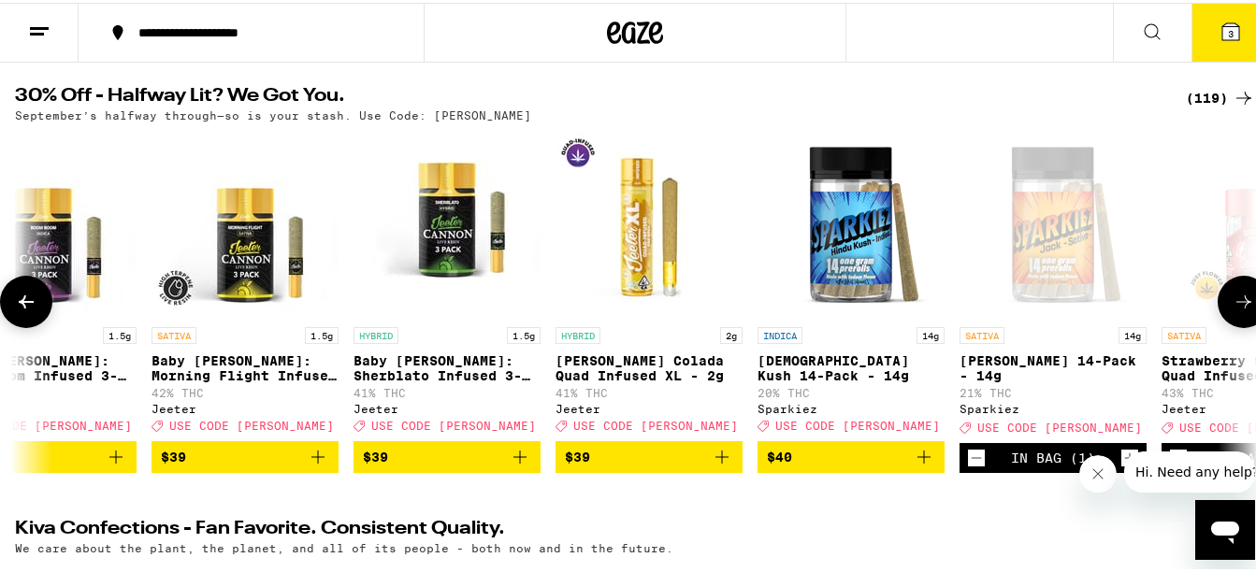
scroll to position [0, 18393]
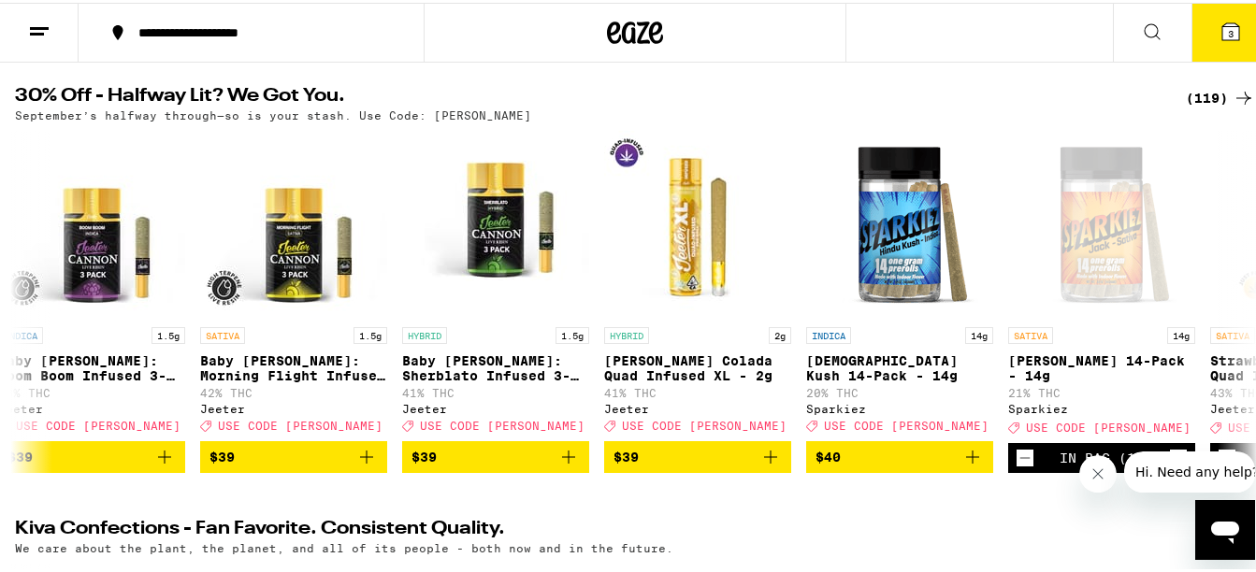
click at [1223, 30] on icon at bounding box center [1230, 29] width 17 height 17
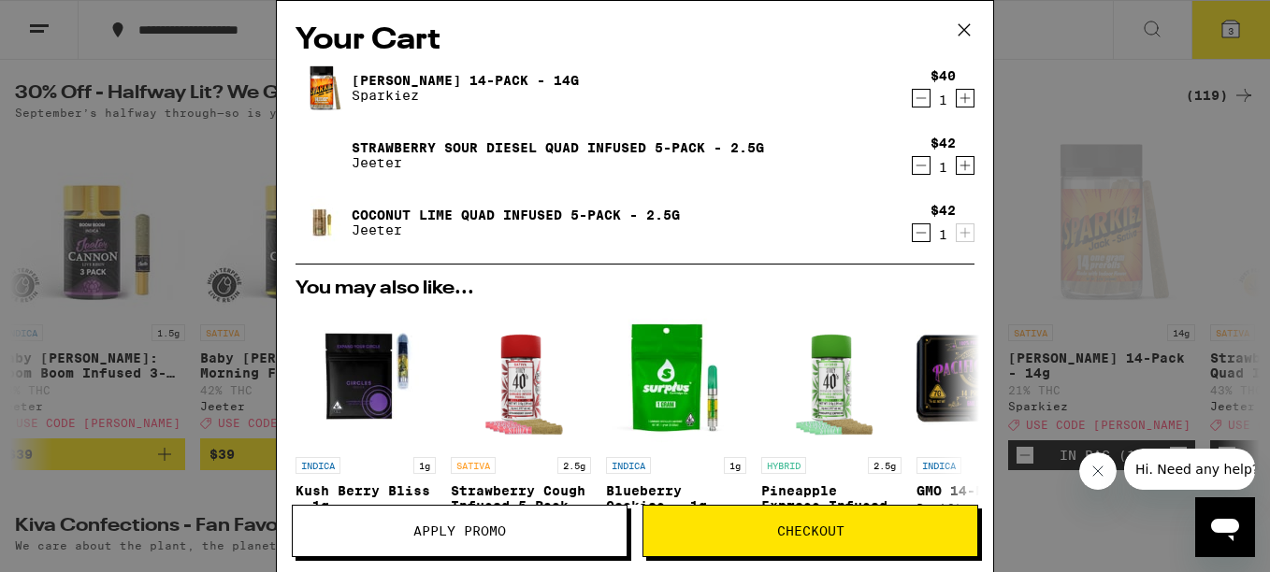
click at [497, 537] on span "Apply Promo" at bounding box center [459, 530] width 93 height 13
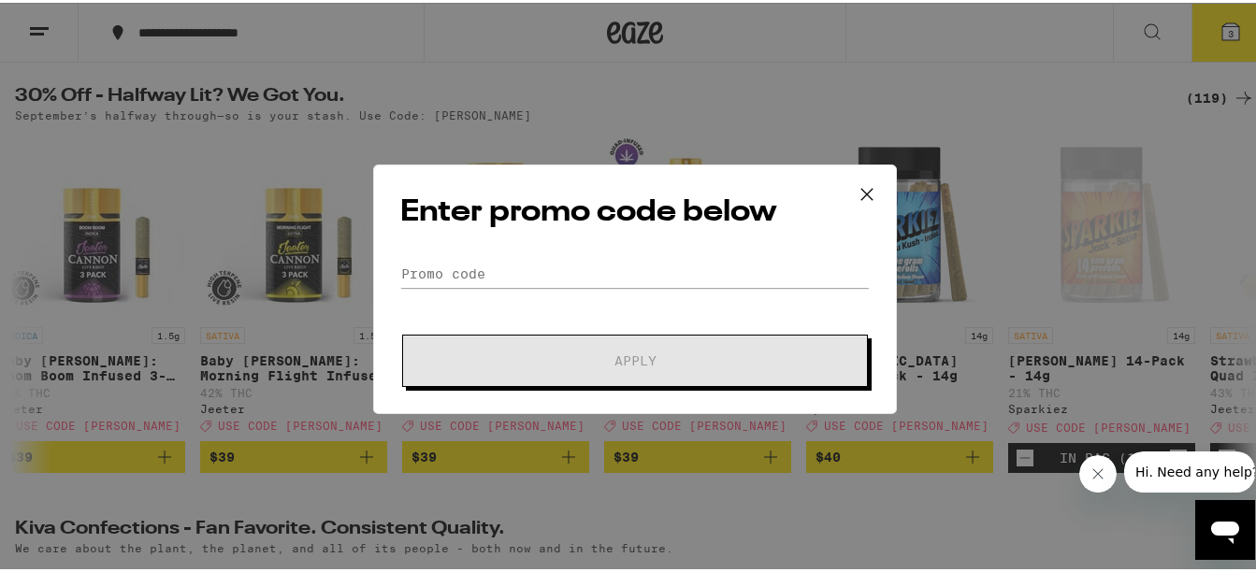
click at [528, 299] on form "Promo Code Apply" at bounding box center [634, 320] width 469 height 127
click at [537, 275] on input "Promo Code" at bounding box center [634, 271] width 469 height 28
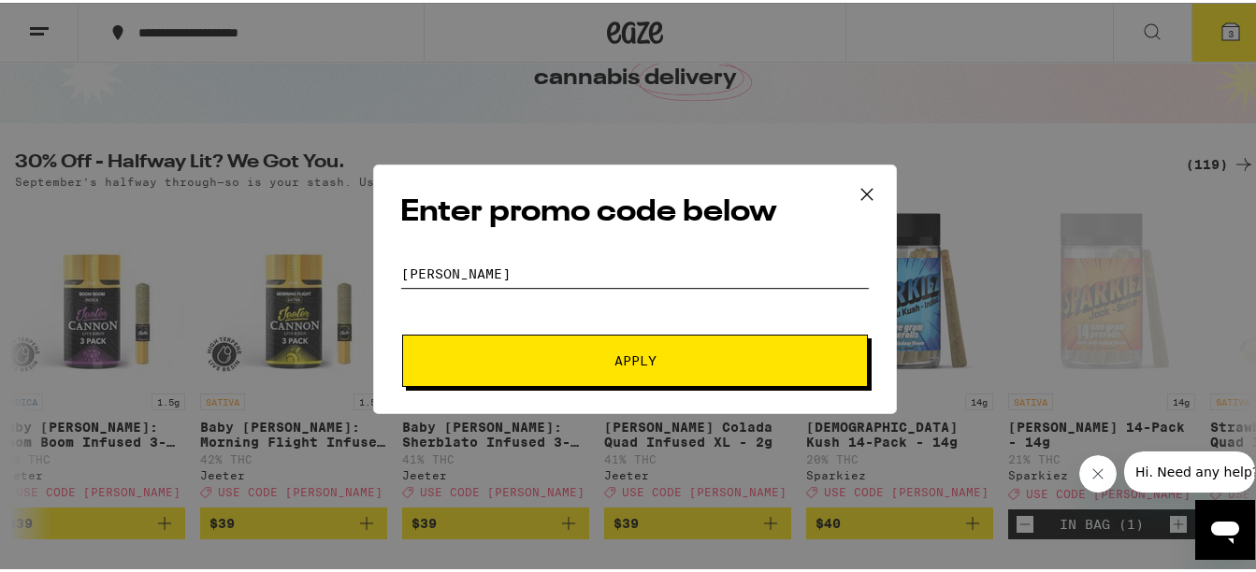
scroll to position [93, 0]
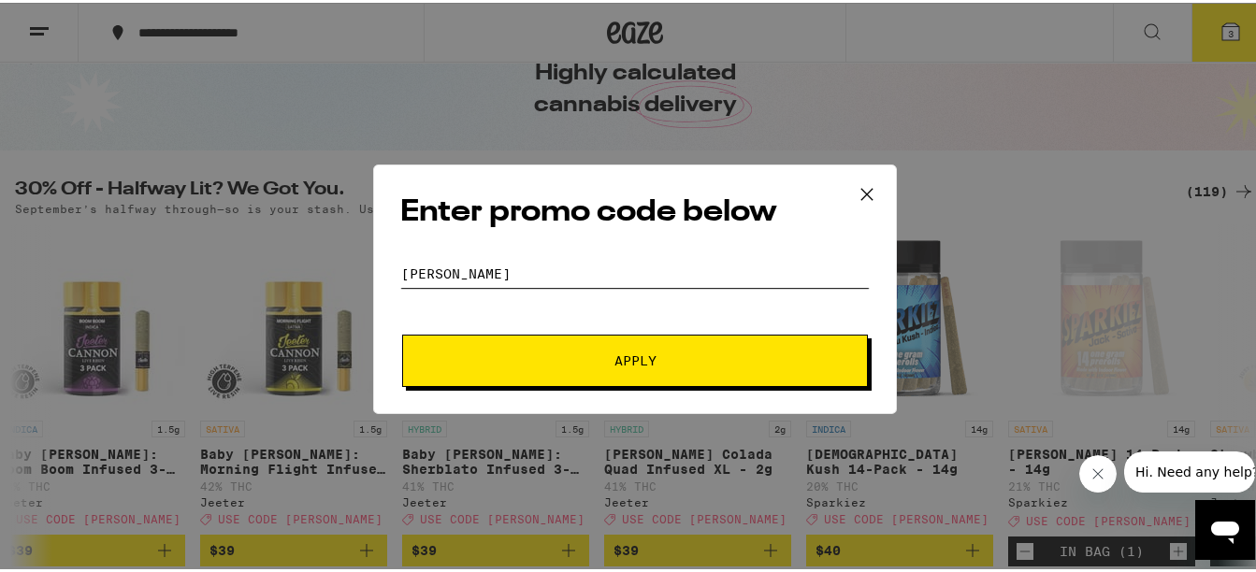
type input "[PERSON_NAME]"
click at [587, 361] on span "Apply" at bounding box center [635, 358] width 337 height 13
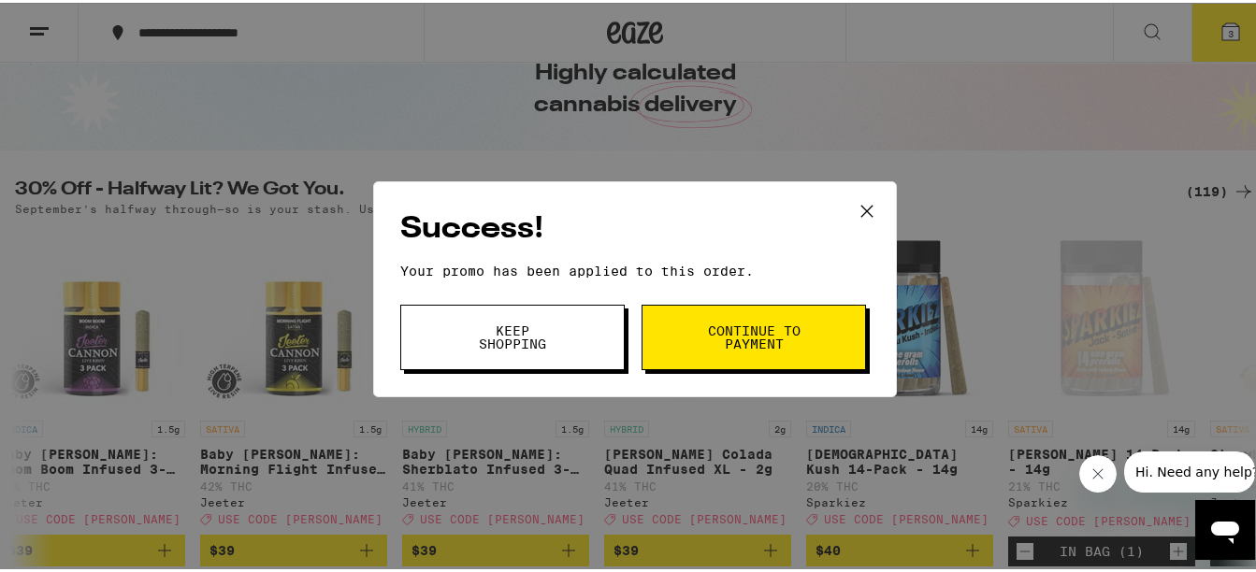
click at [743, 329] on span "Continue to payment" at bounding box center [753, 335] width 95 height 26
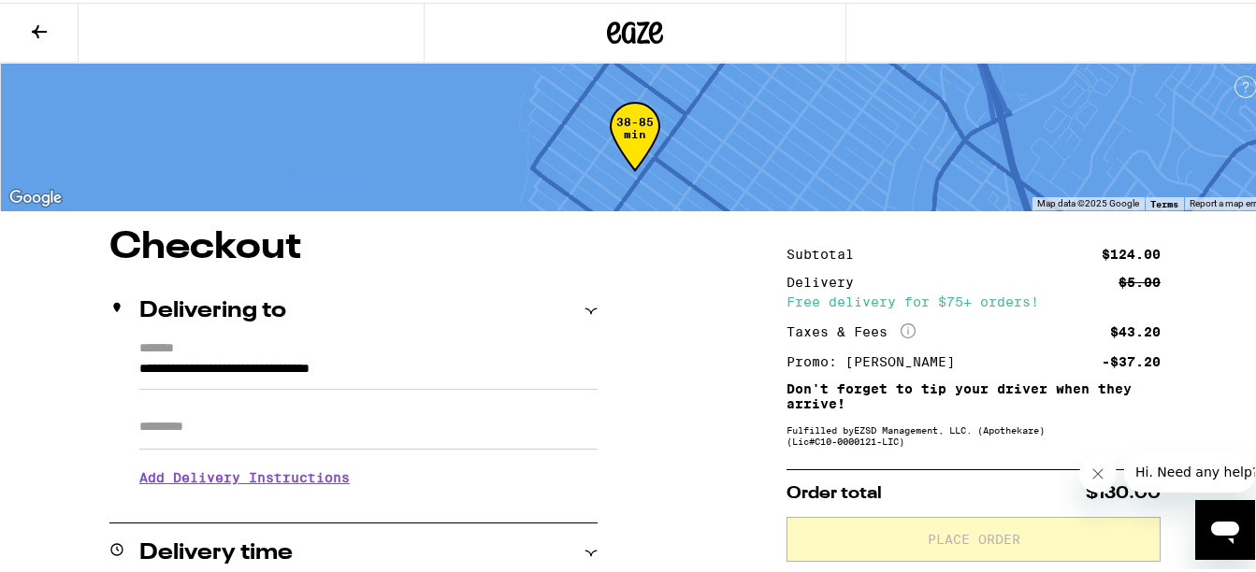
click at [186, 430] on input "Apt/Suite" at bounding box center [368, 424] width 458 height 45
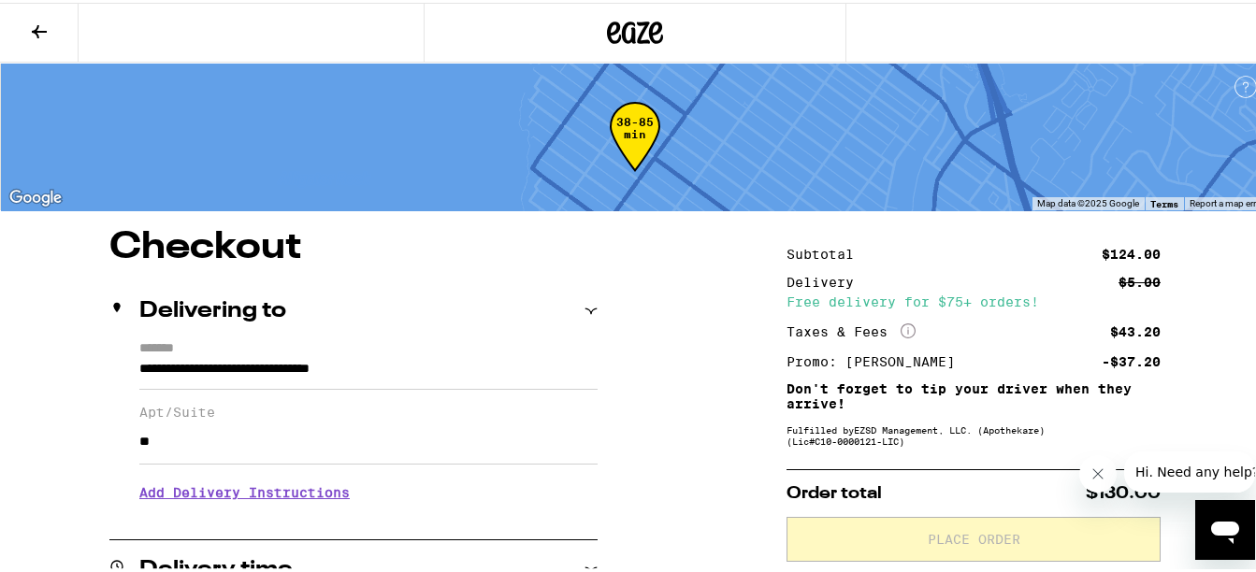
type input "**"
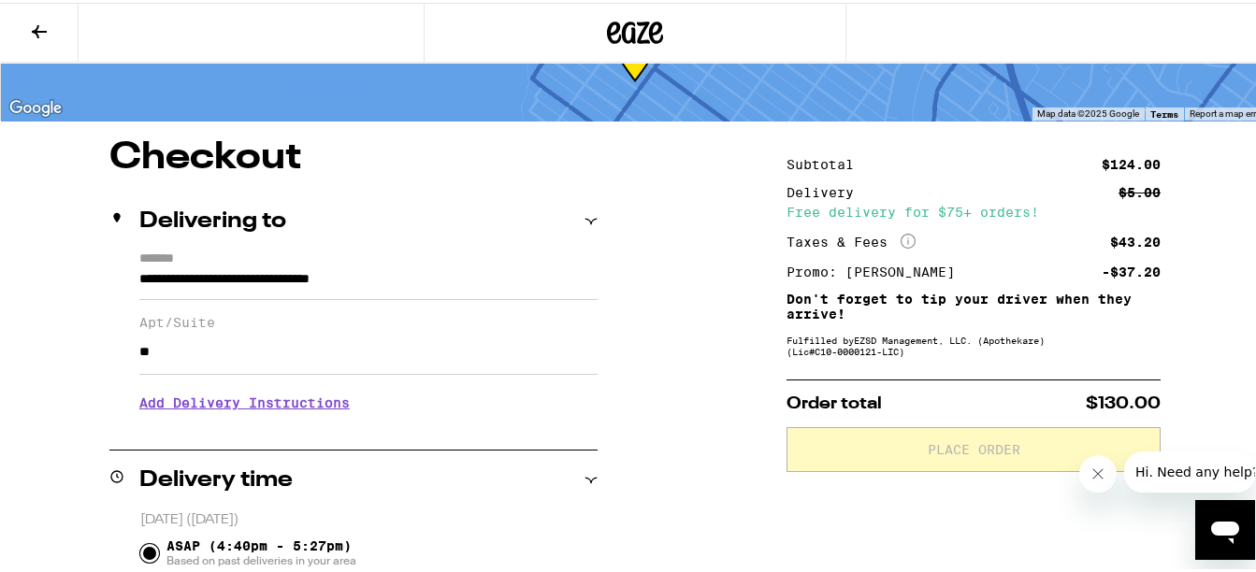
scroll to position [93, 0]
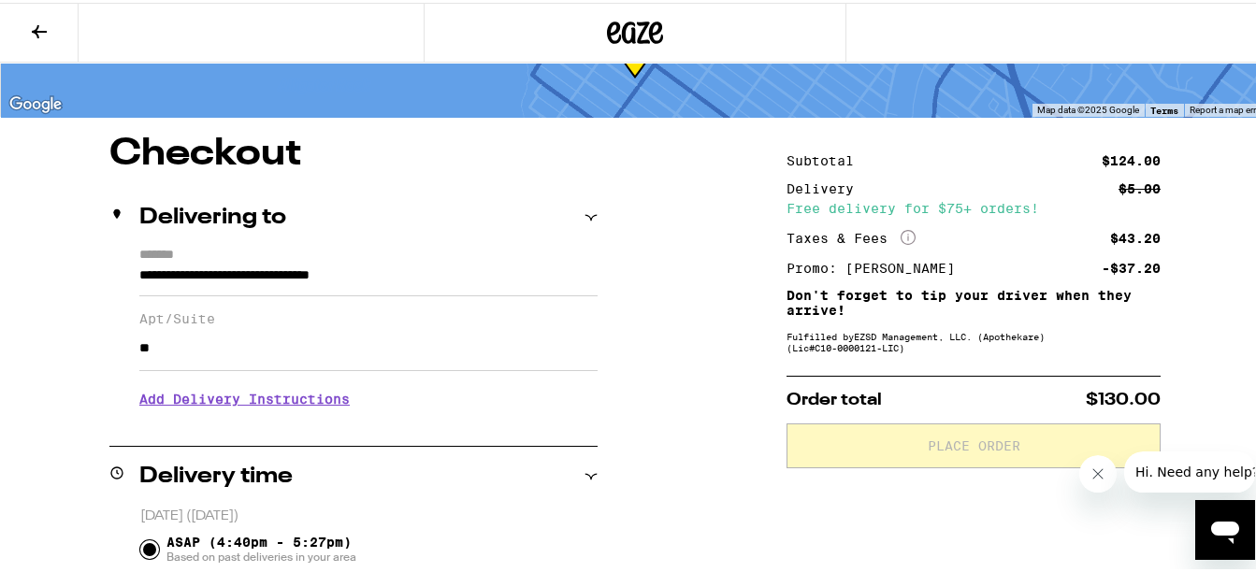
click at [223, 400] on h3 "Add Delivery Instructions" at bounding box center [368, 396] width 458 height 43
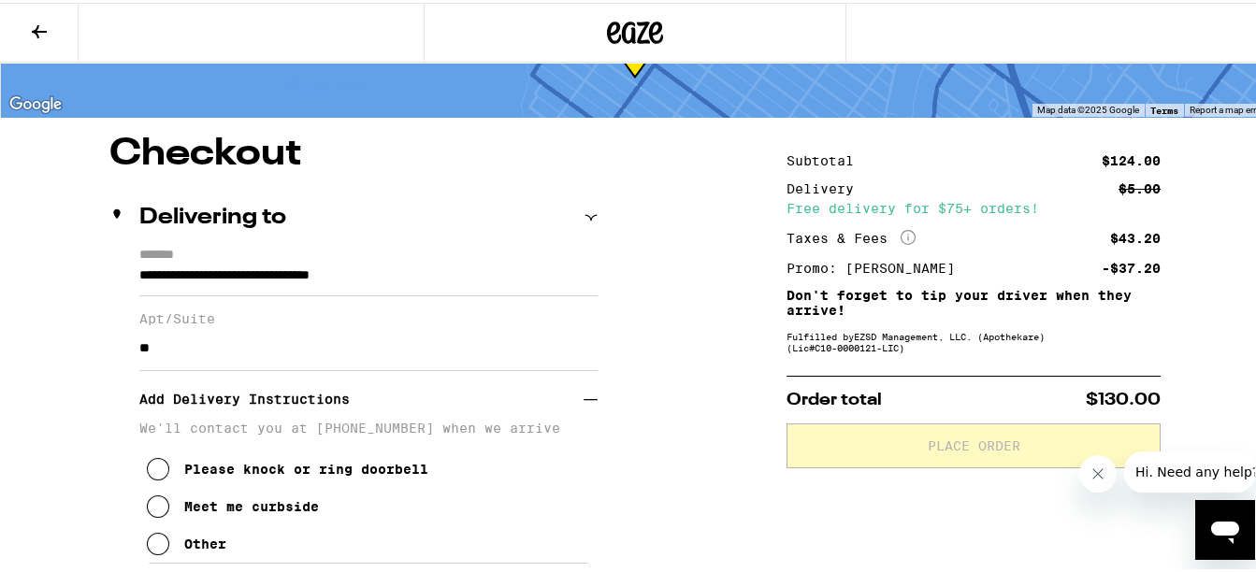
scroll to position [187, 0]
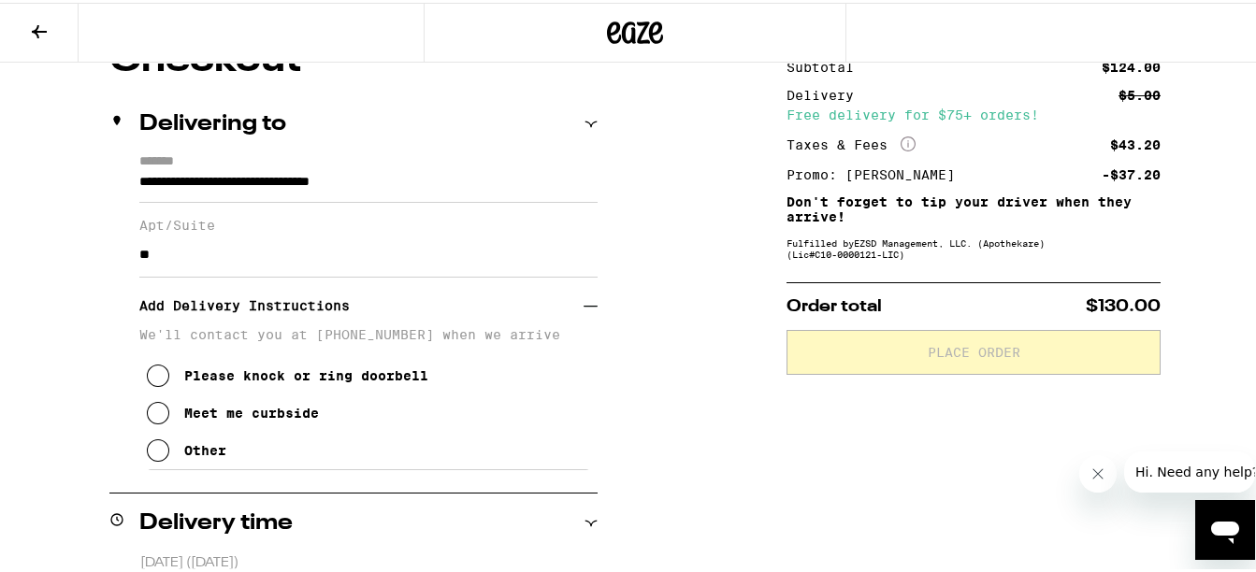
click at [150, 452] on icon at bounding box center [158, 448] width 22 height 22
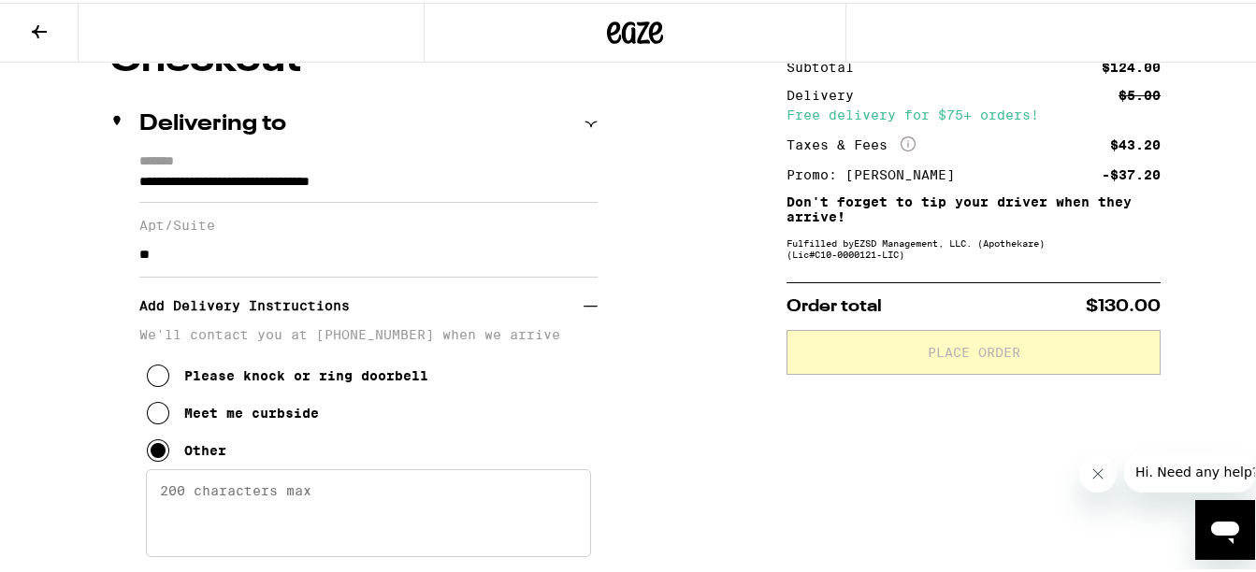
click at [289, 514] on textarea "Enter any other delivery instructions you want driver to know" at bounding box center [368, 511] width 445 height 88
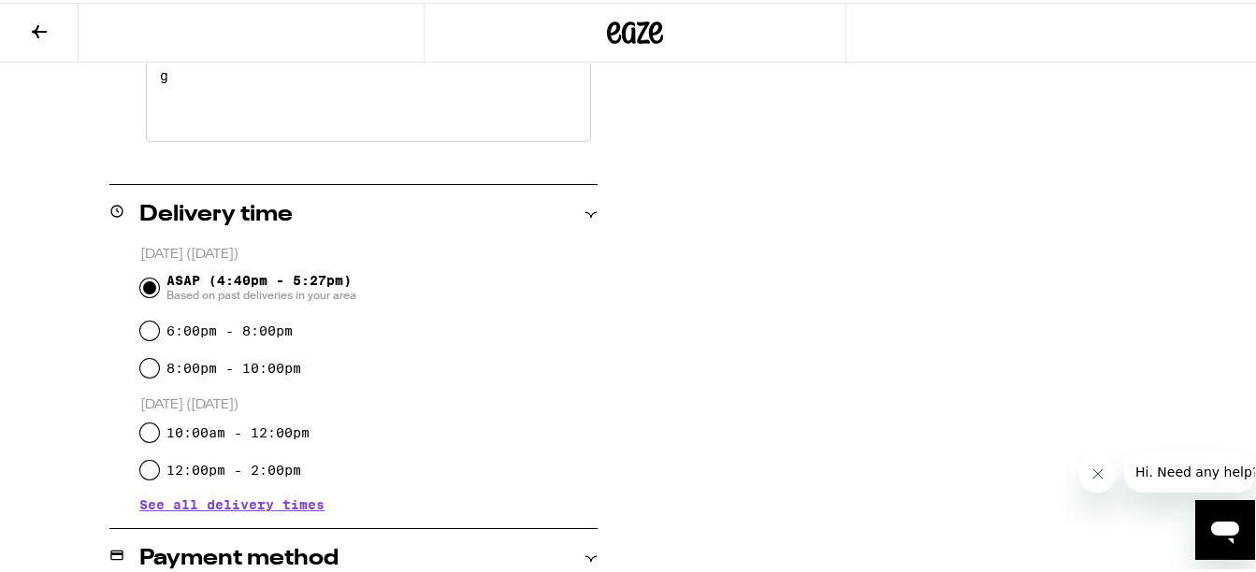
click at [165, 87] on textarea "g" at bounding box center [368, 95] width 445 height 88
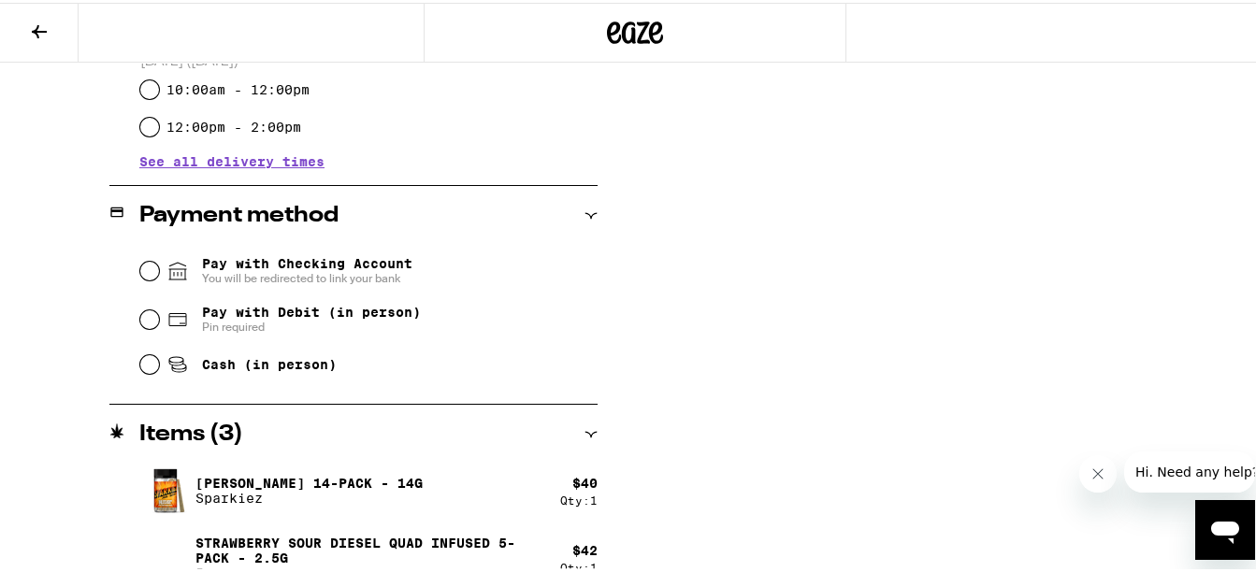
scroll to position [976, 0]
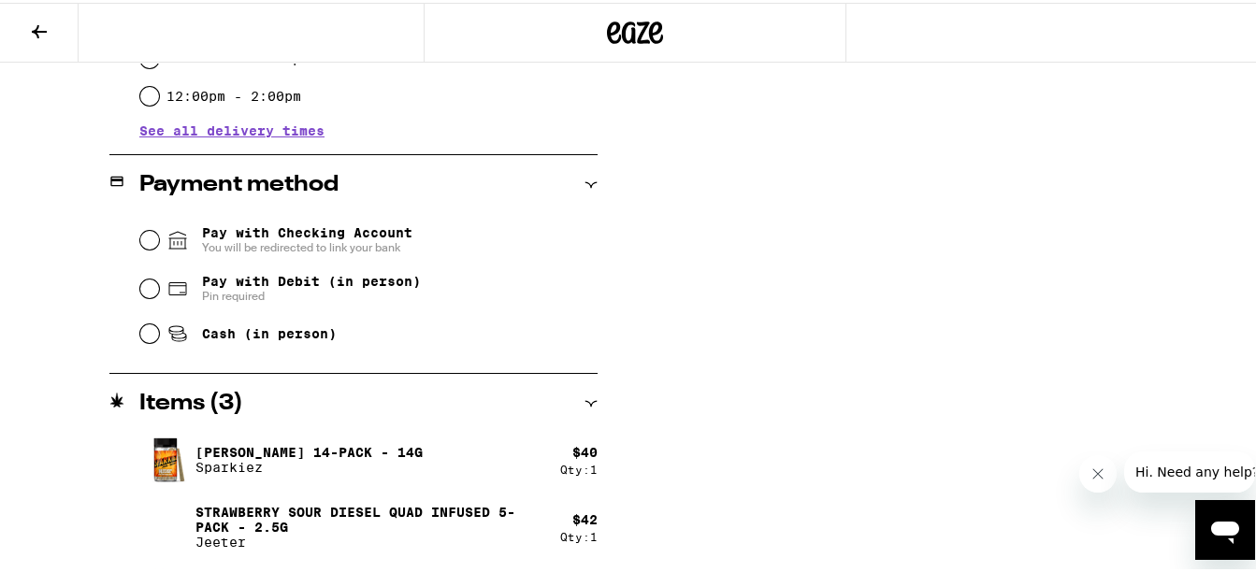
type textarea "gate code 2303"
click at [148, 286] on input "Pay with Debit (in person) Pin required" at bounding box center [149, 286] width 19 height 19
radio input "true"
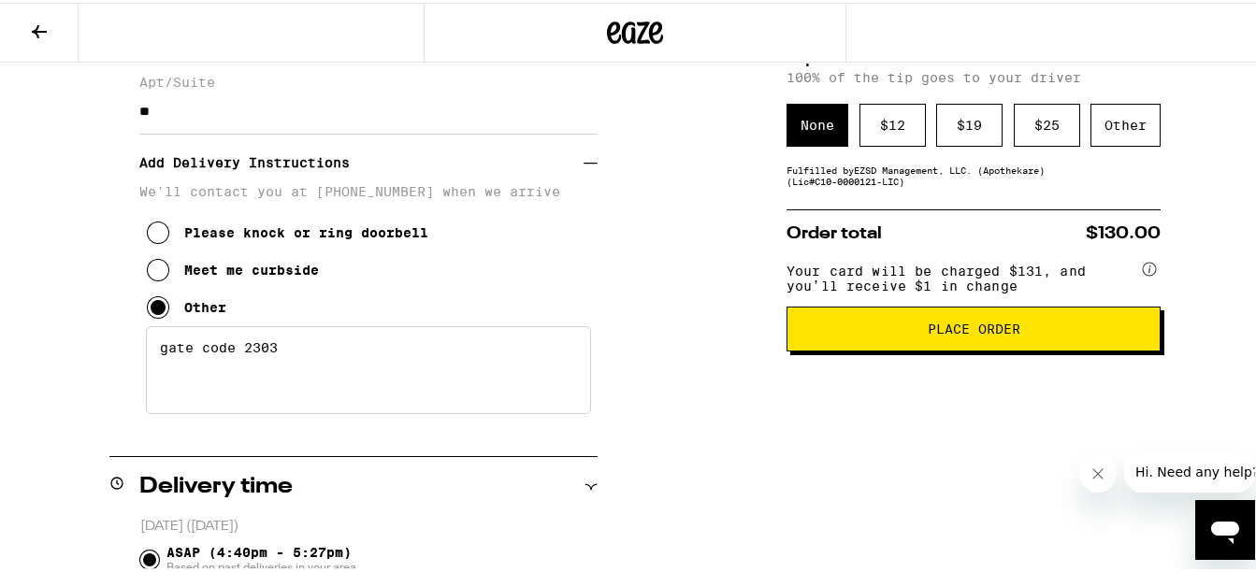
scroll to position [290, 0]
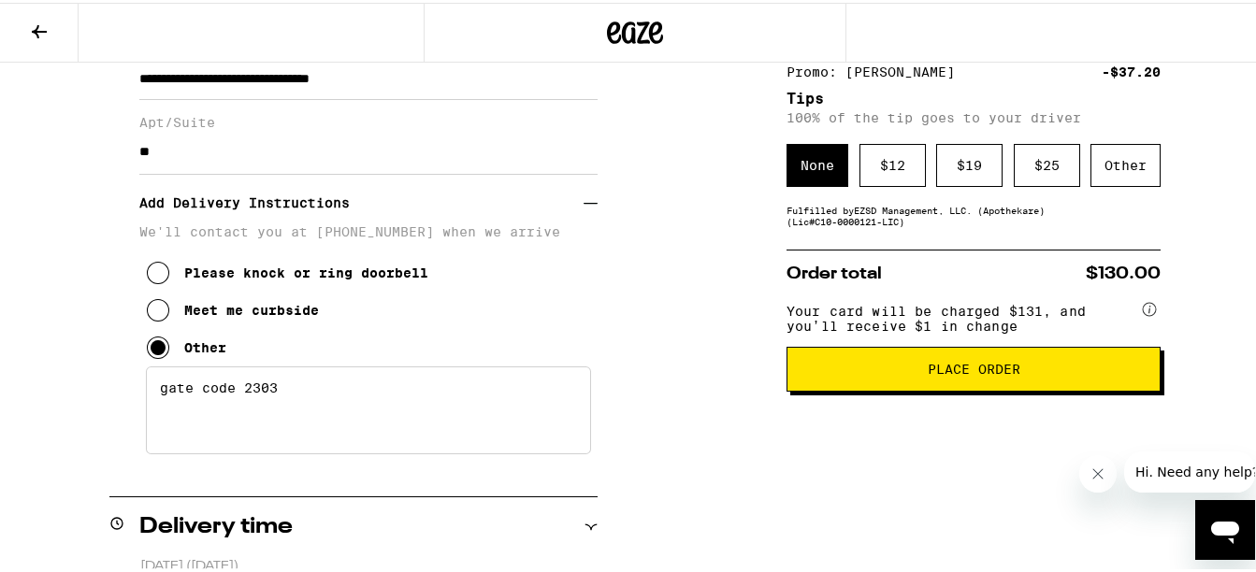
click at [950, 372] on span "Place Order" at bounding box center [973, 366] width 93 height 13
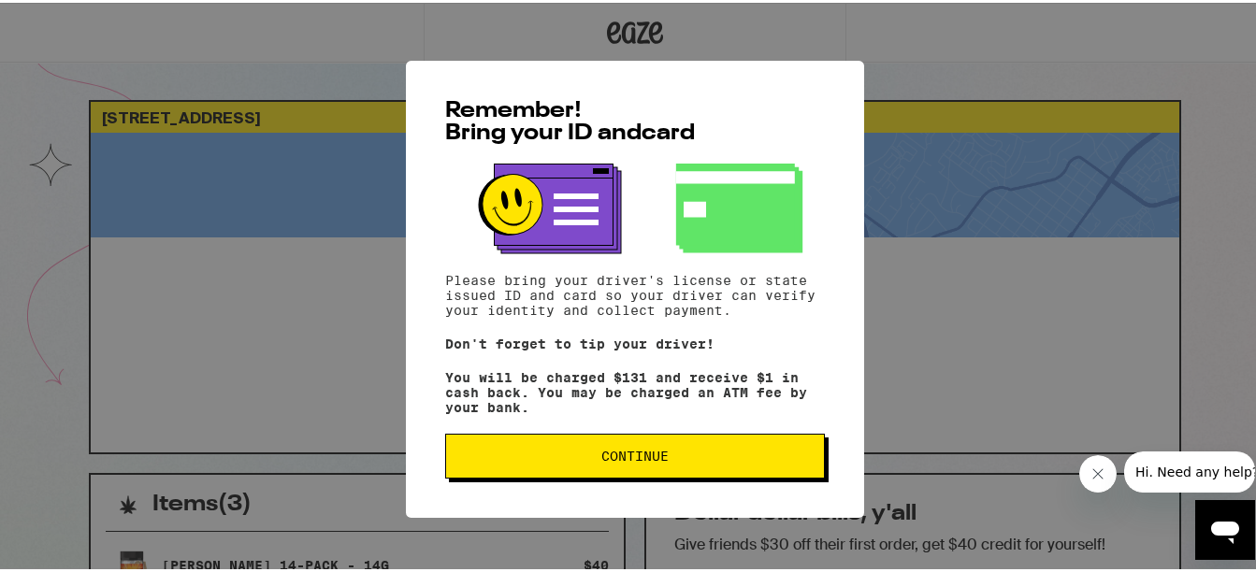
click at [644, 457] on span "Continue" at bounding box center [634, 453] width 67 height 13
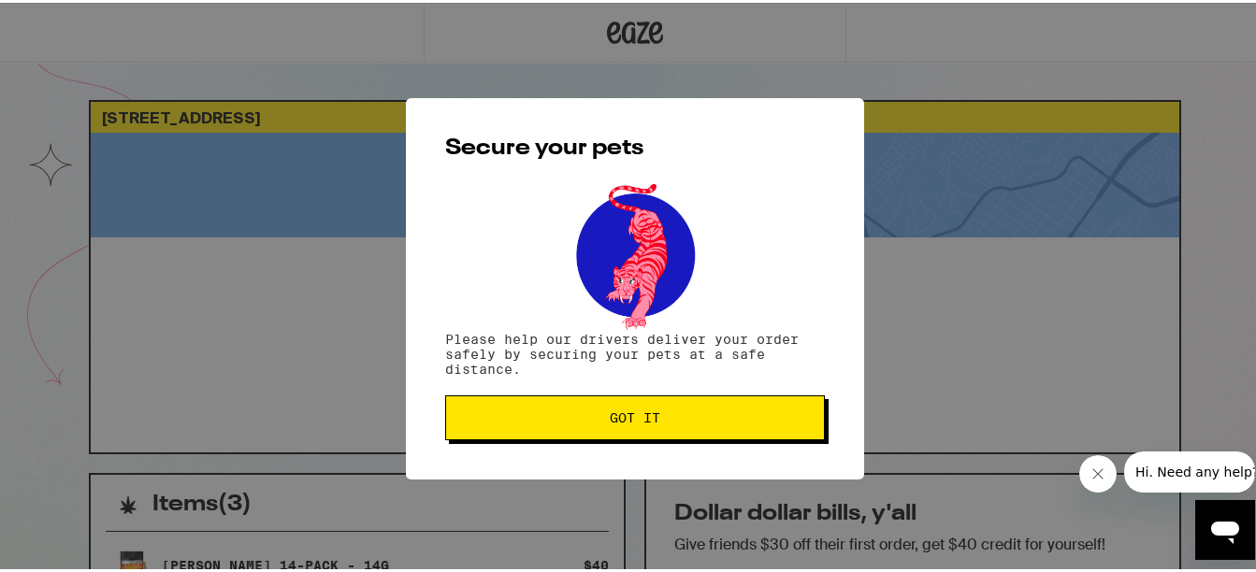
click at [650, 414] on span "Got it" at bounding box center [635, 415] width 50 height 13
